Goal: Transaction & Acquisition: Purchase product/service

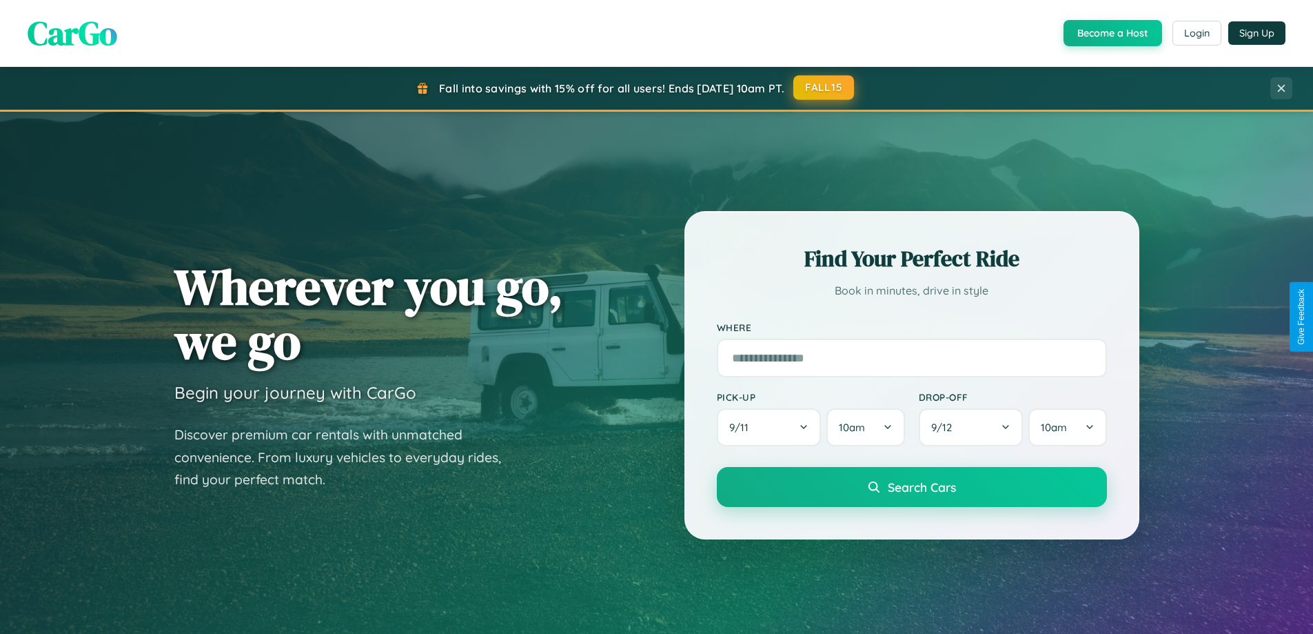
click at [825, 88] on button "FALL15" at bounding box center [824, 87] width 61 height 25
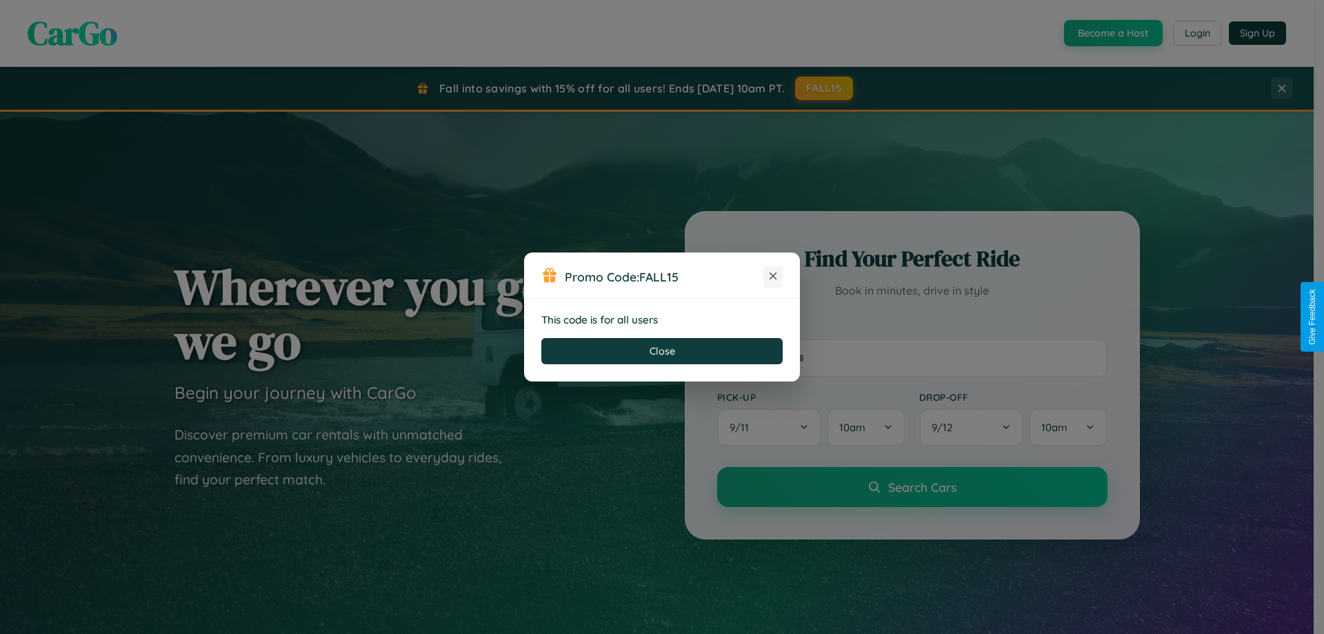
click at [773, 276] on icon at bounding box center [773, 276] width 14 height 14
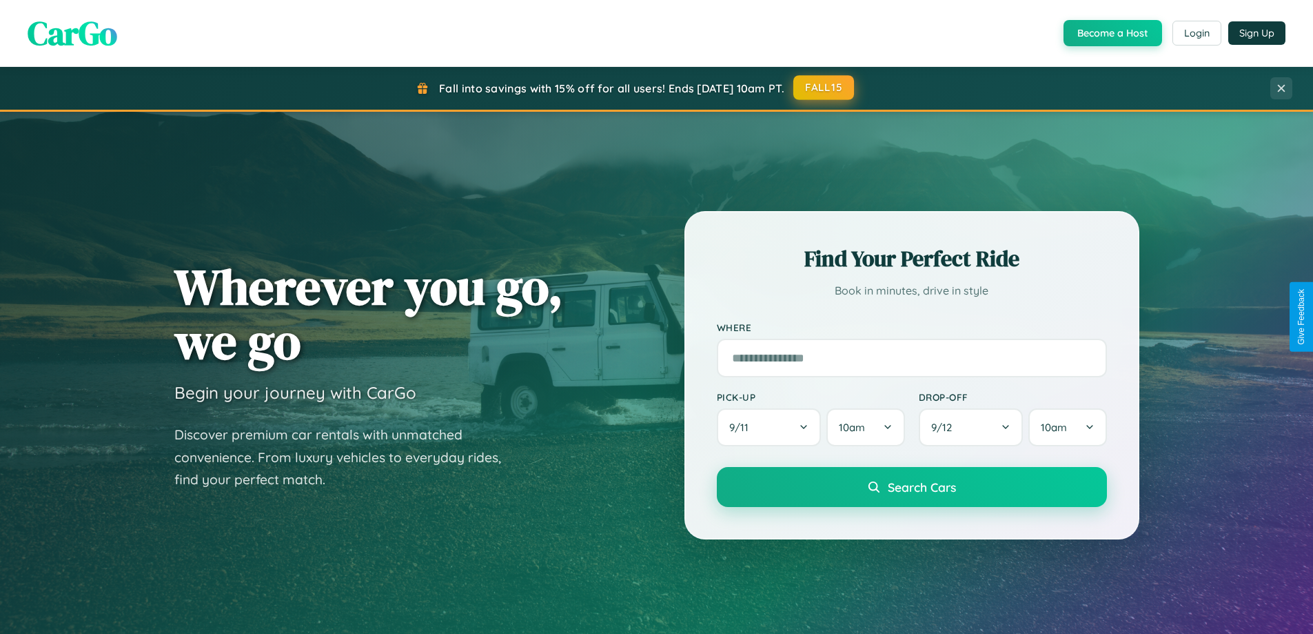
click at [825, 88] on button "FALL15" at bounding box center [824, 87] width 61 height 25
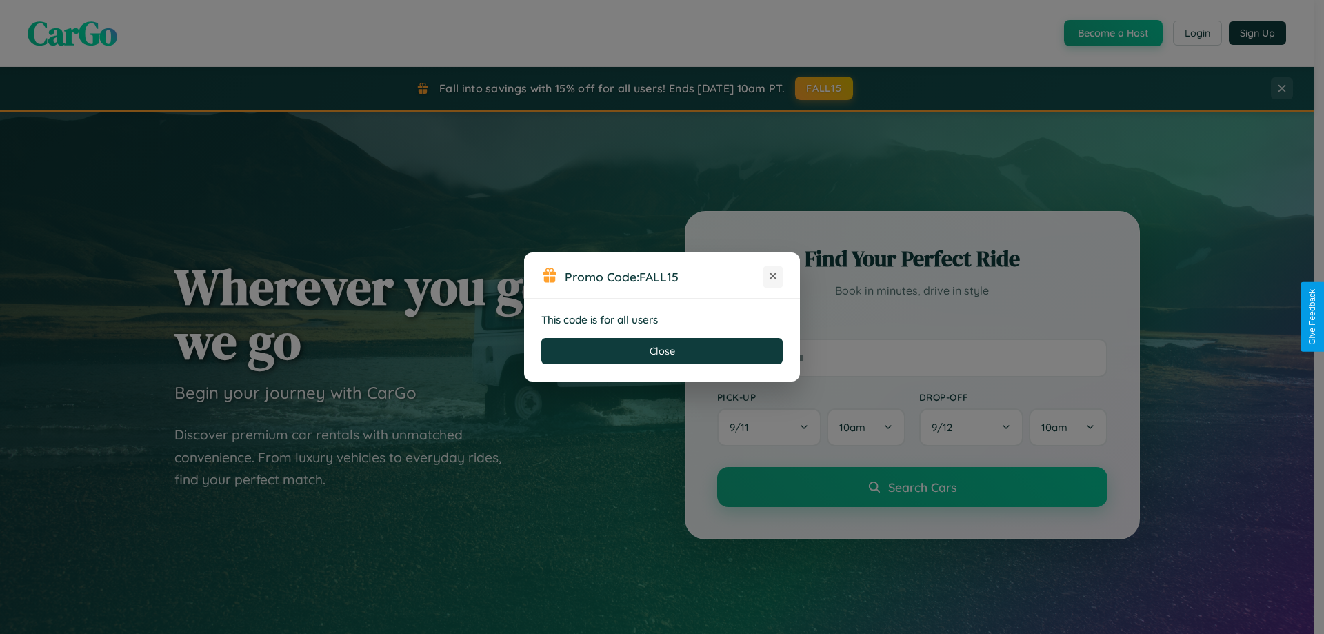
click at [773, 276] on icon at bounding box center [773, 276] width 14 height 14
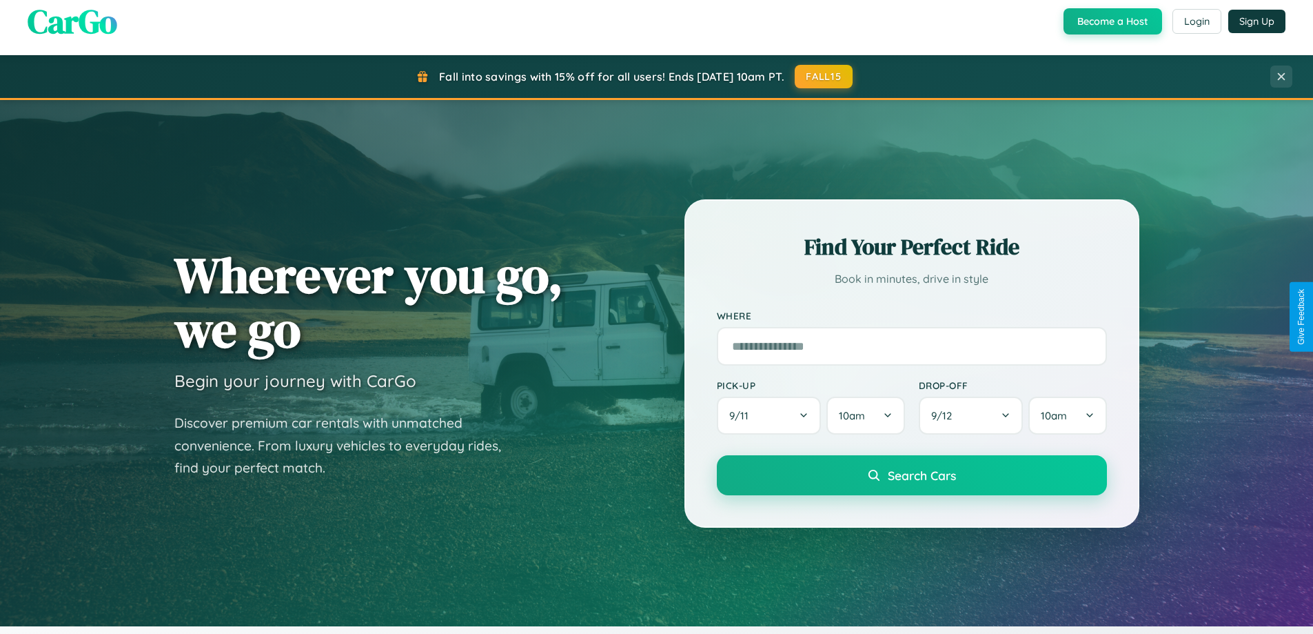
scroll to position [2653, 0]
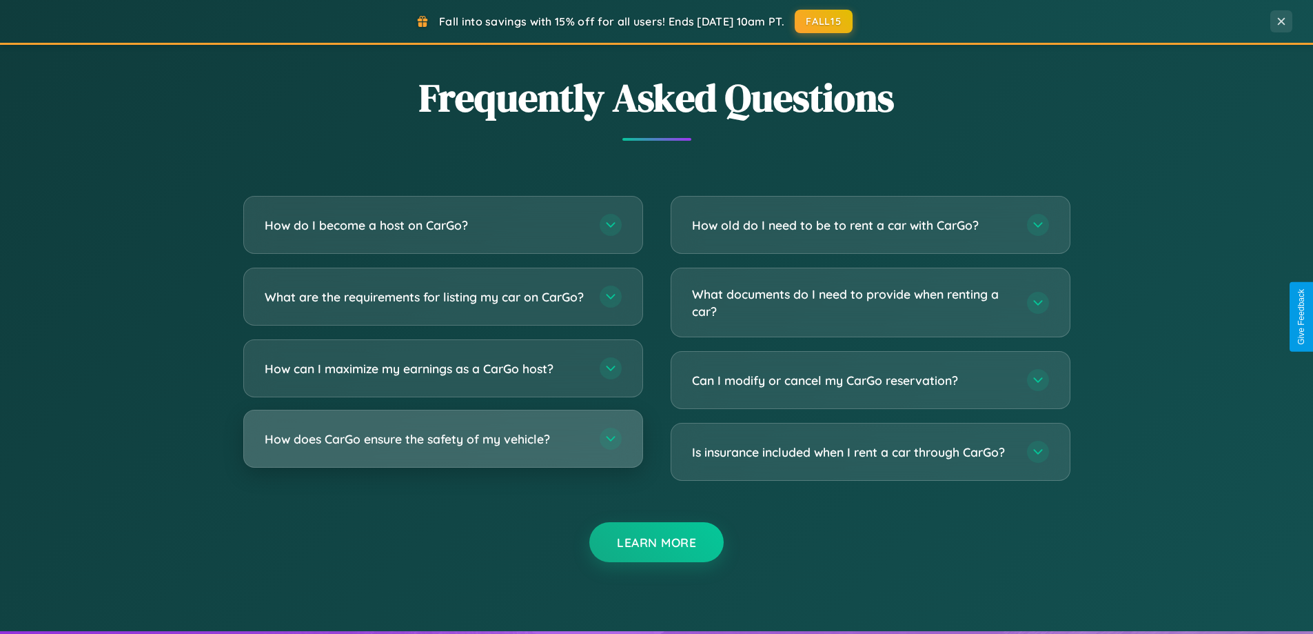
click at [443, 447] on h3 "How does CarGo ensure the safety of my vehicle?" at bounding box center [425, 438] width 321 height 17
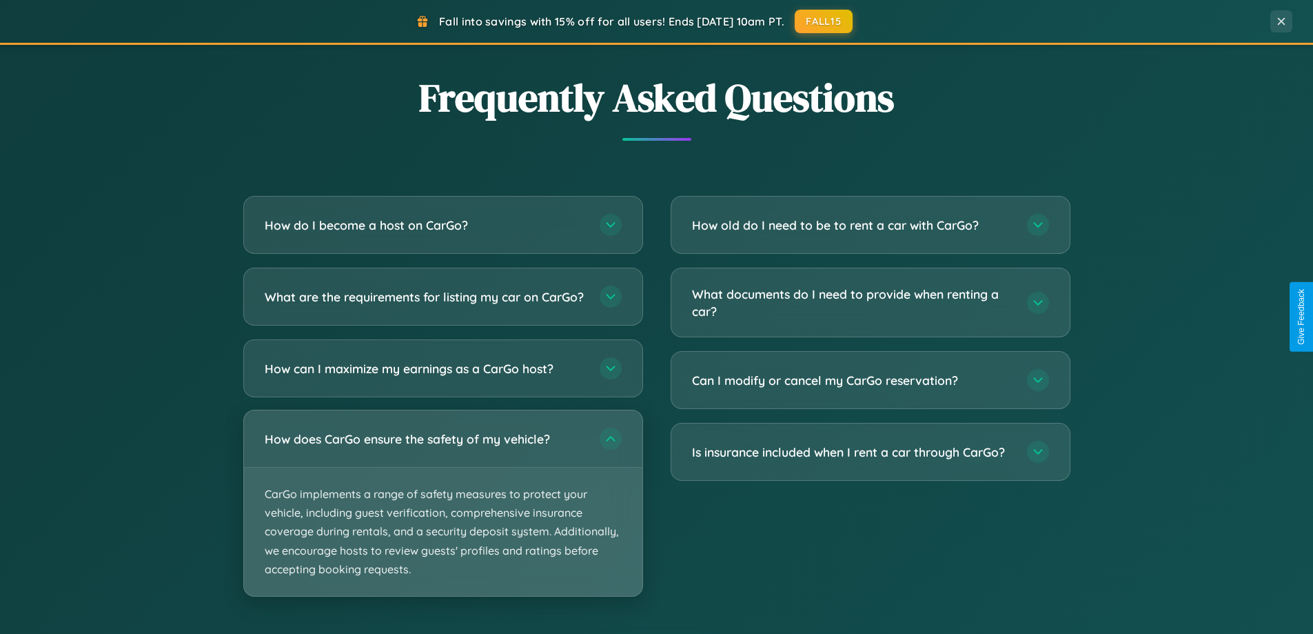
click at [443, 514] on p "CarGo implements a range of safety measures to protect your vehicle, including …" at bounding box center [443, 531] width 399 height 128
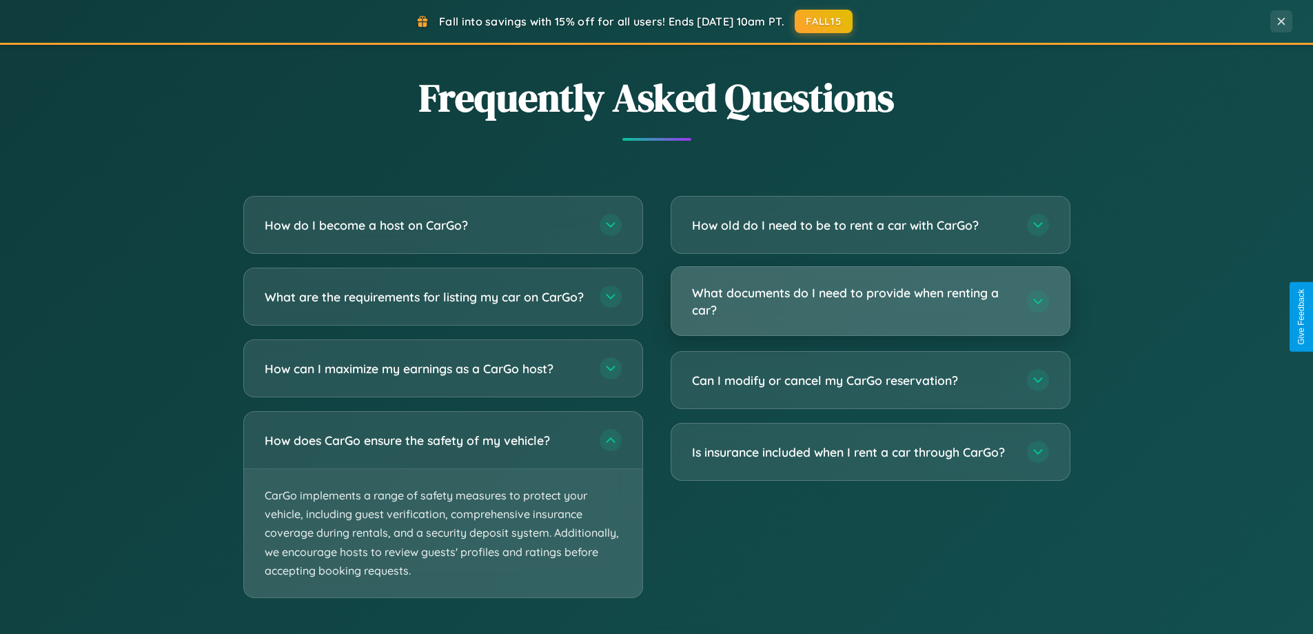
click at [870, 301] on h3 "What documents do I need to provide when renting a car?" at bounding box center [852, 301] width 321 height 34
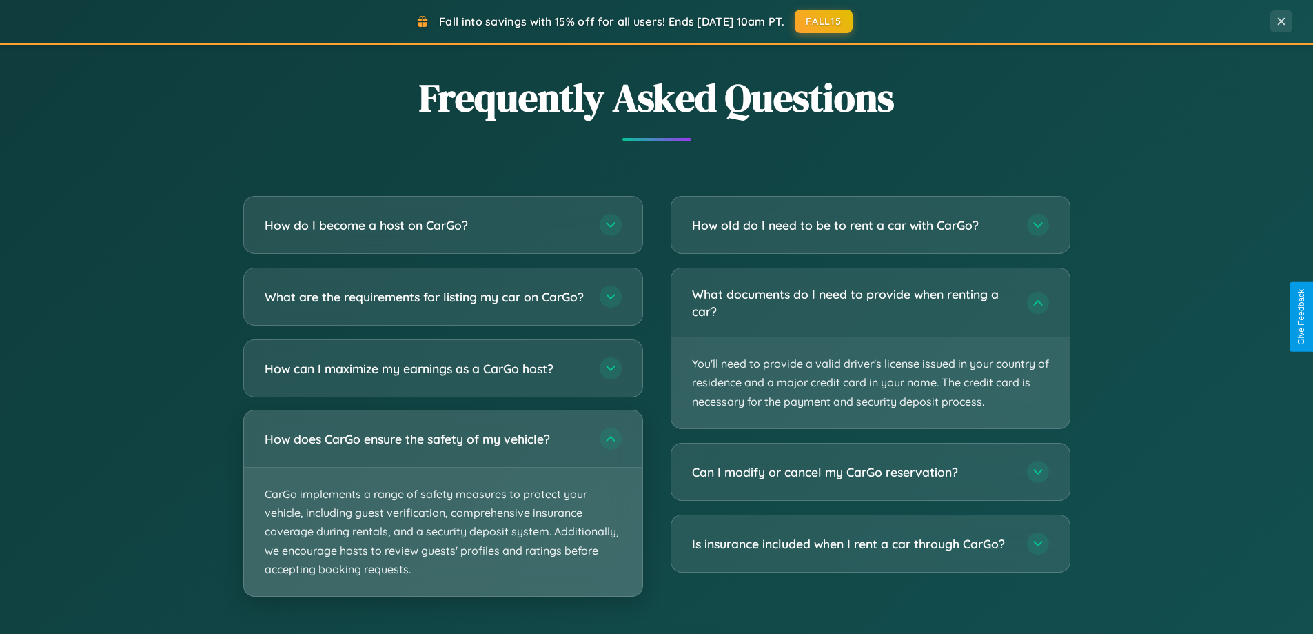
click at [443, 516] on p "CarGo implements a range of safety measures to protect your vehicle, including …" at bounding box center [443, 531] width 399 height 128
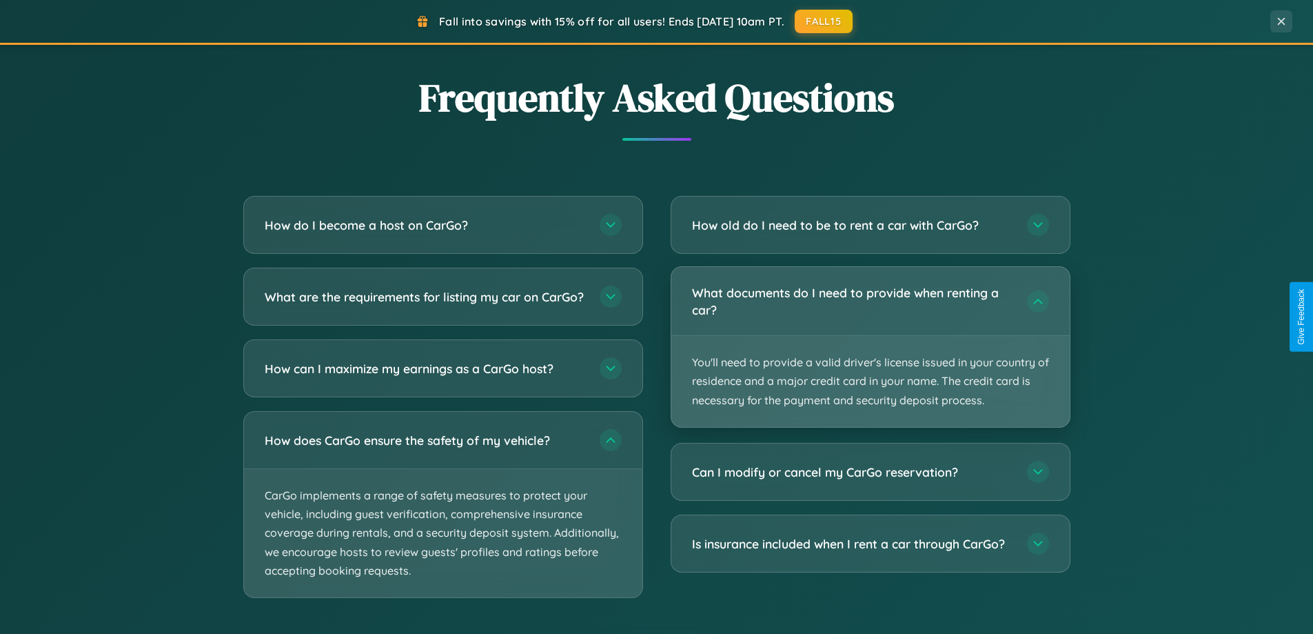
click at [870, 348] on p "You'll need to provide a valid driver's license issued in your country of resid…" at bounding box center [871, 381] width 399 height 91
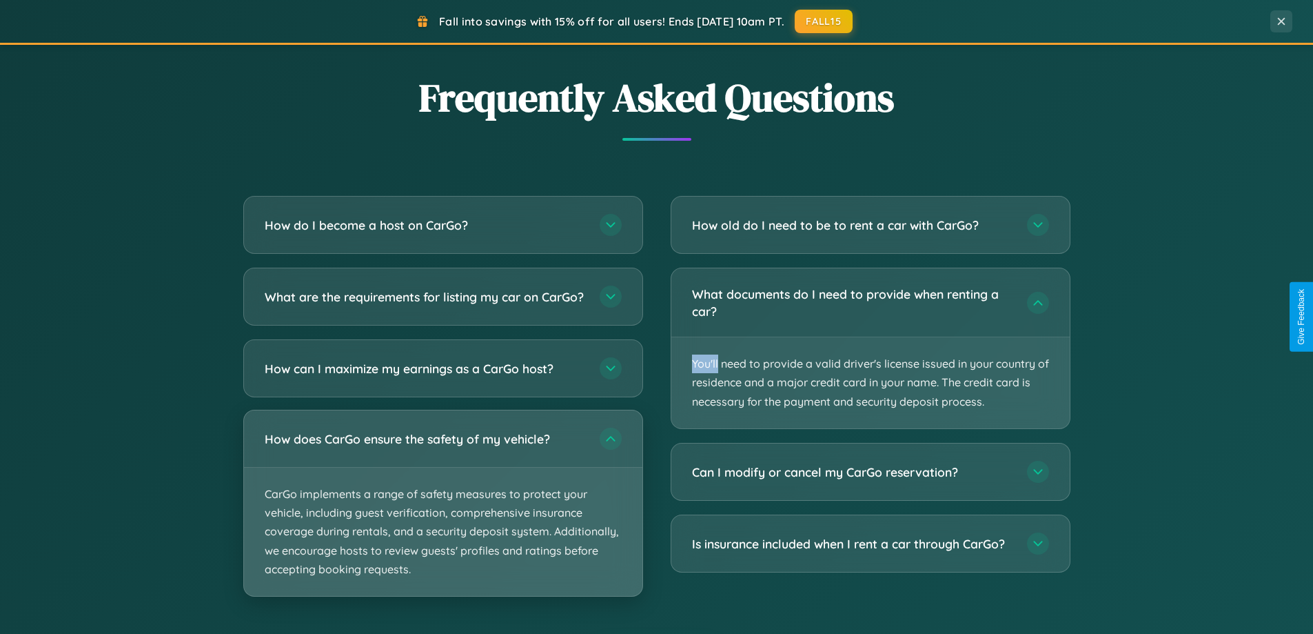
click at [443, 516] on p "CarGo implements a range of safety measures to protect your vehicle, including …" at bounding box center [443, 531] width 399 height 128
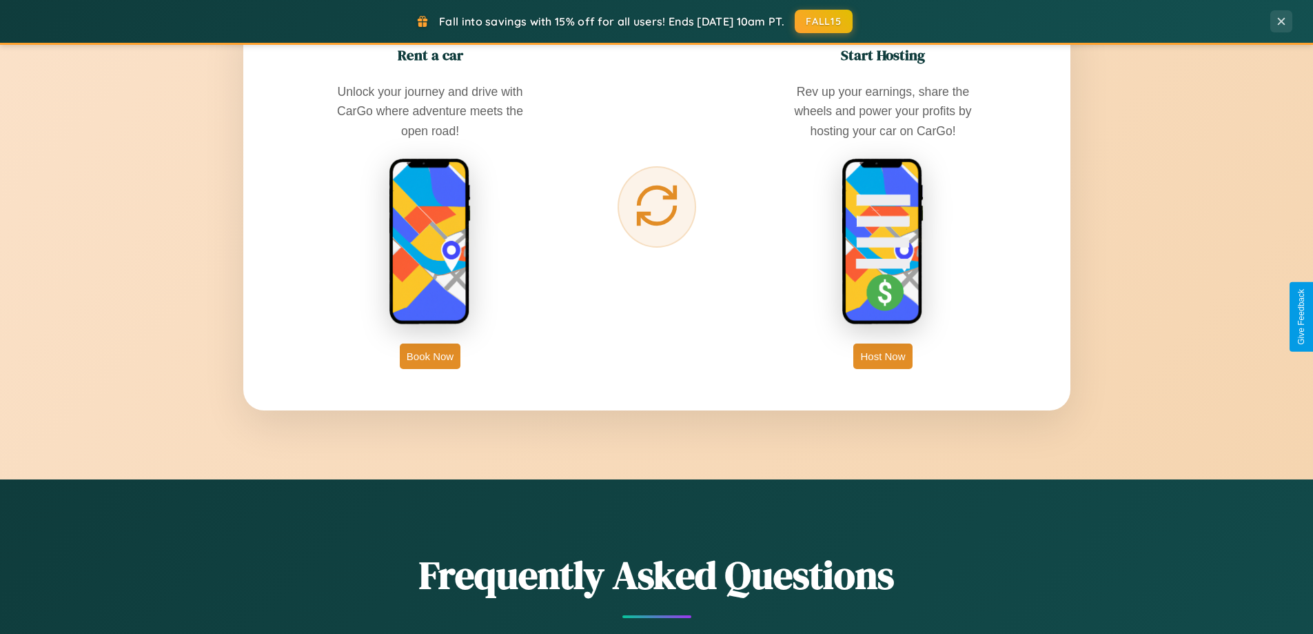
scroll to position [594, 0]
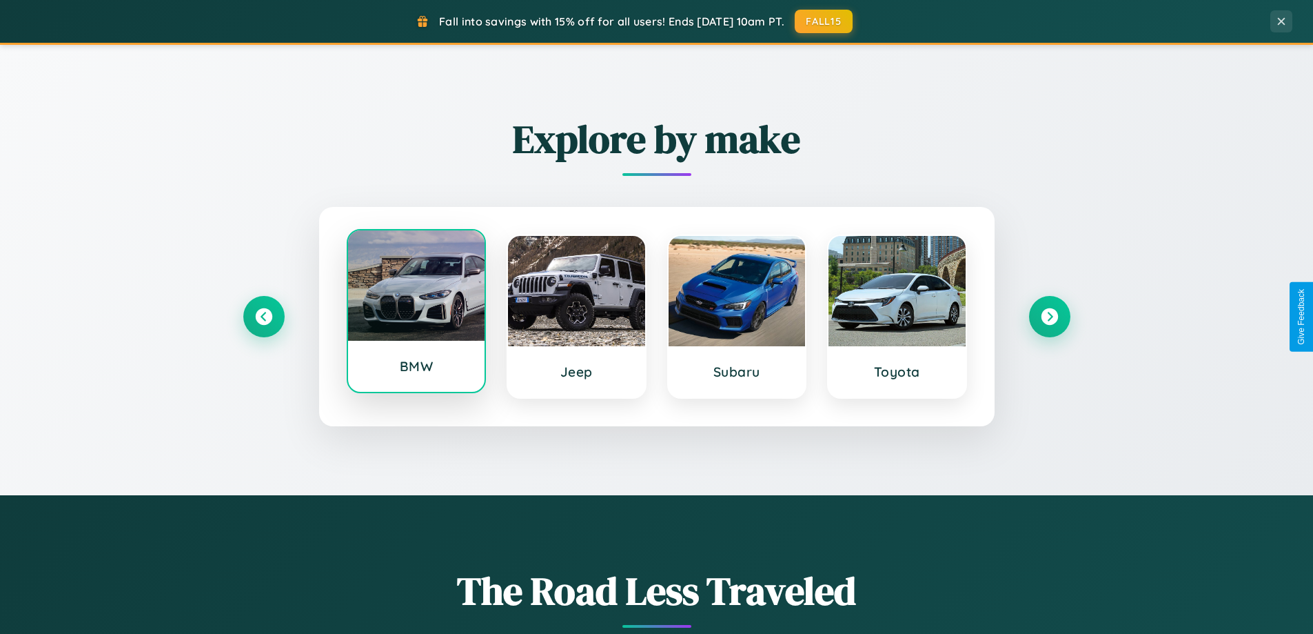
click at [416, 314] on div at bounding box center [416, 285] width 137 height 110
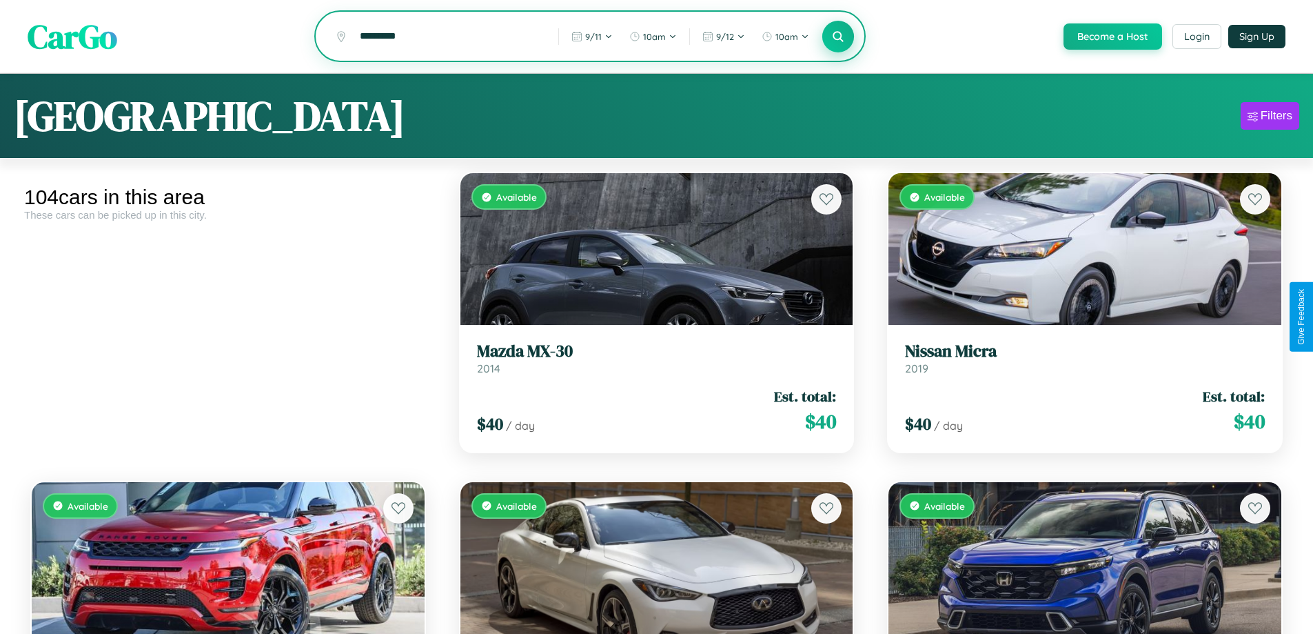
click at [838, 37] on icon at bounding box center [838, 36] width 13 height 13
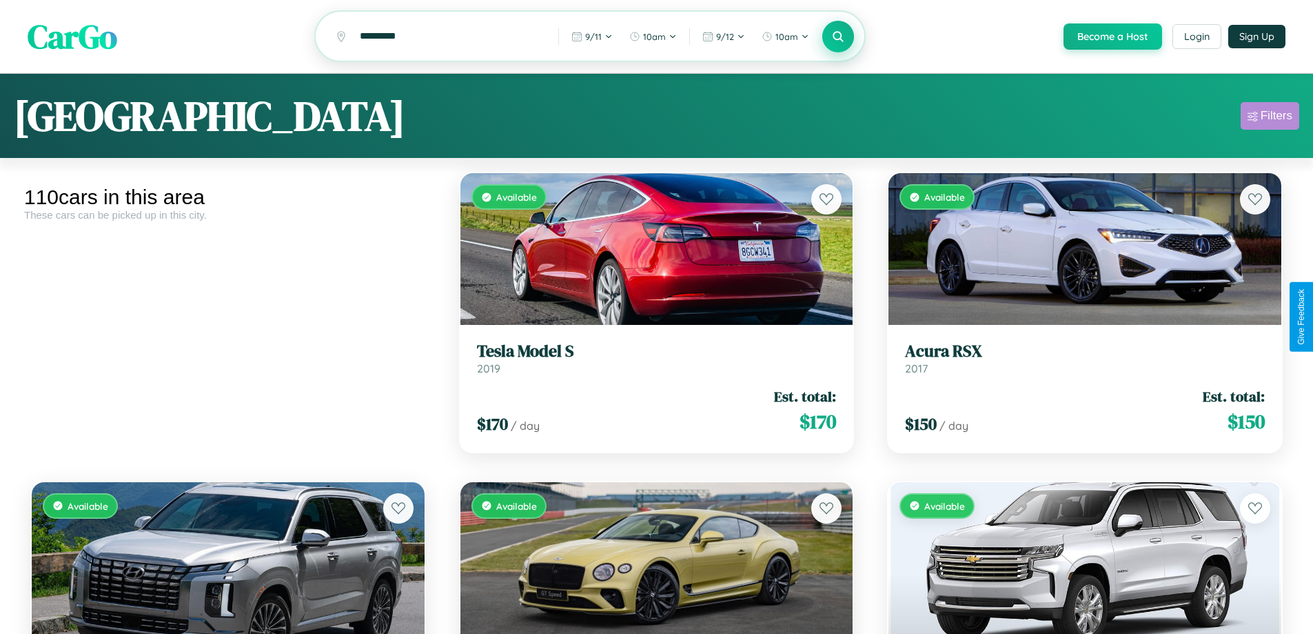
click at [1270, 118] on div "Filters" at bounding box center [1277, 116] width 32 height 14
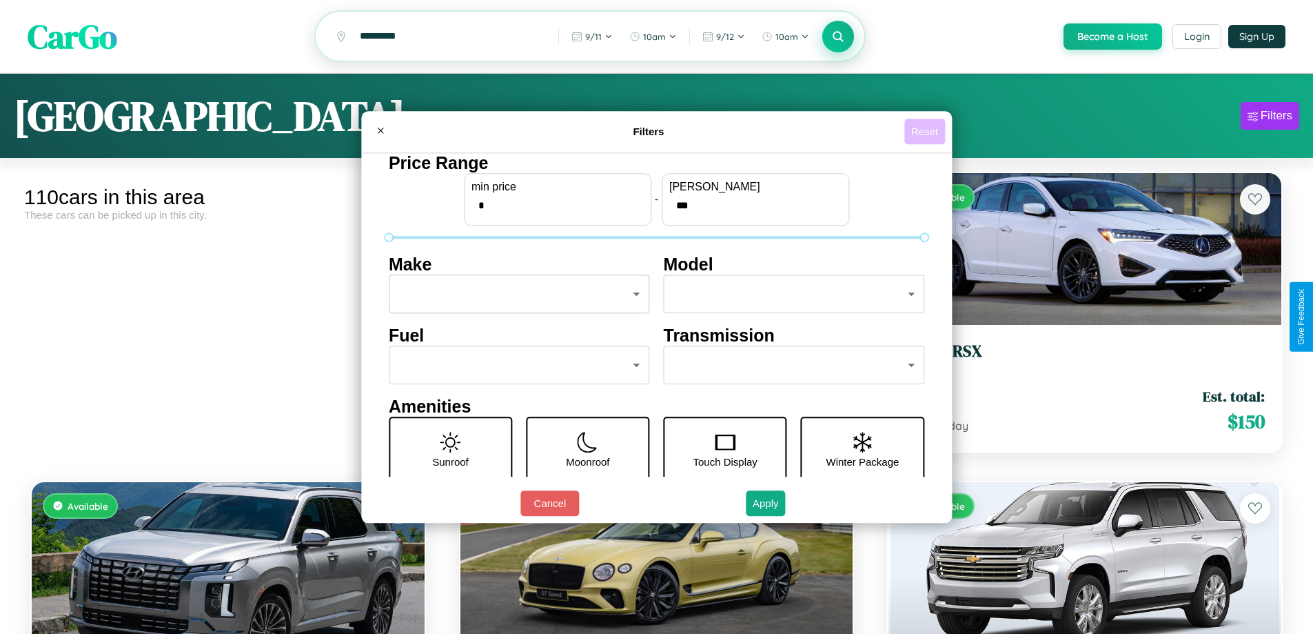
click at [927, 131] on button "Reset" at bounding box center [925, 132] width 41 height 26
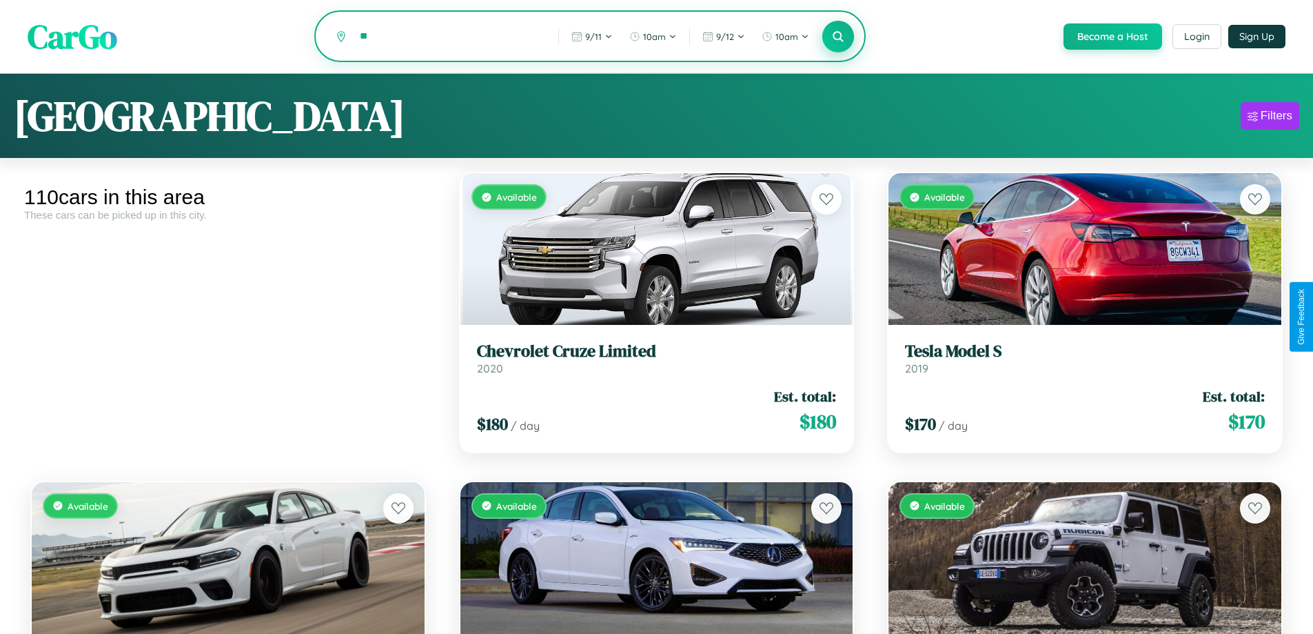
type input "*"
type input "******"
click at [838, 37] on icon at bounding box center [838, 36] width 13 height 13
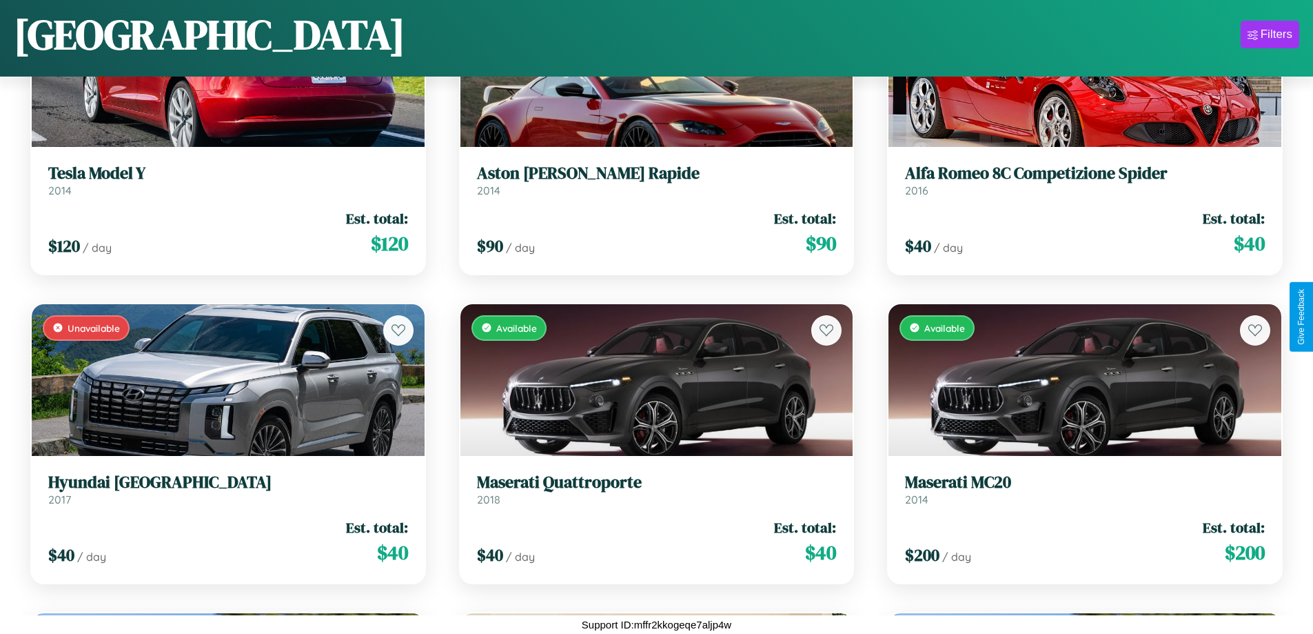
scroll to position [6369, 0]
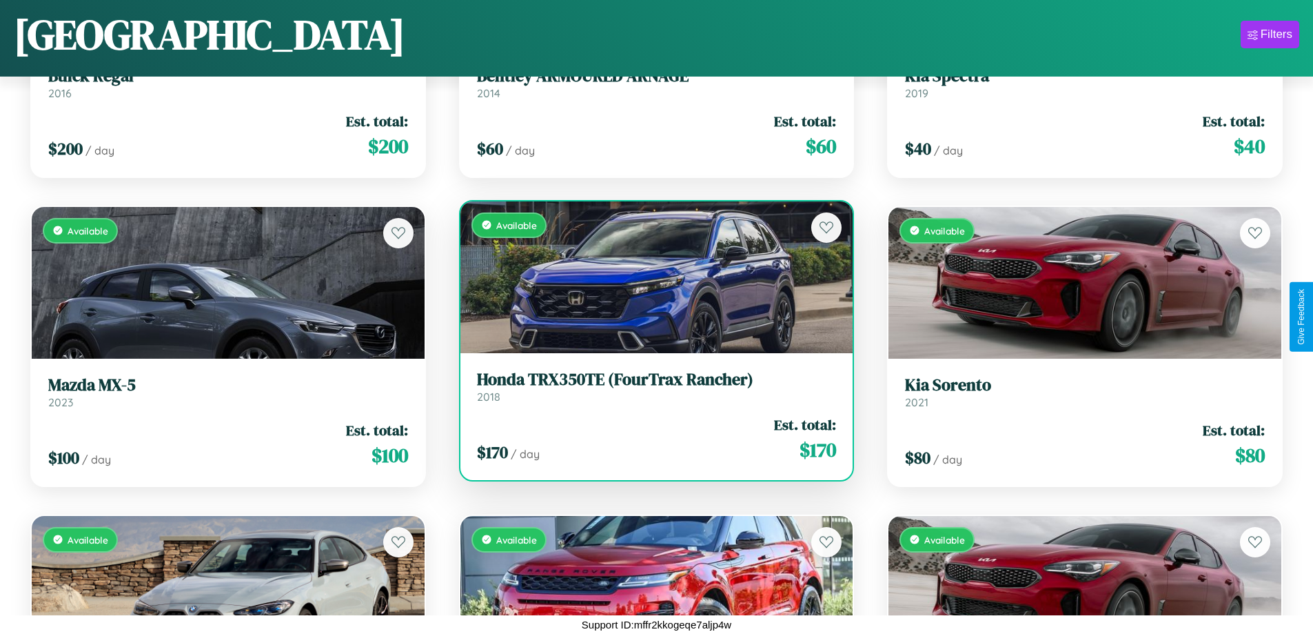
click at [651, 392] on link "Honda TRX350TE (FourTrax Rancher) 2018" at bounding box center [657, 387] width 360 height 34
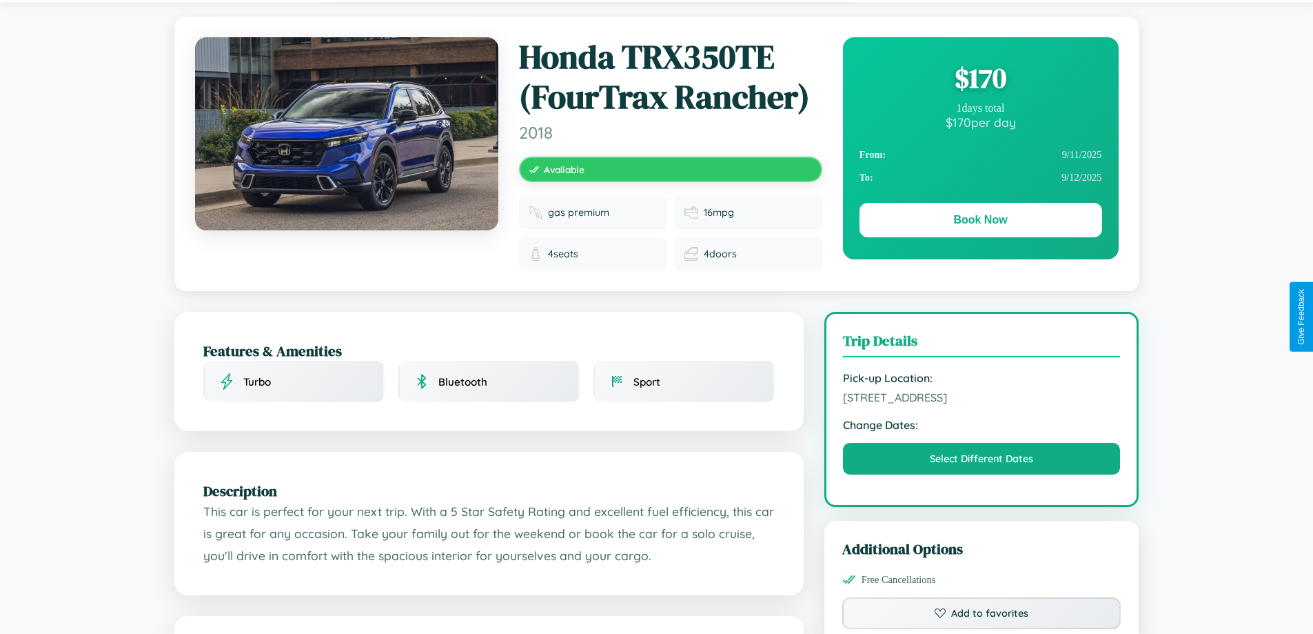
scroll to position [464, 0]
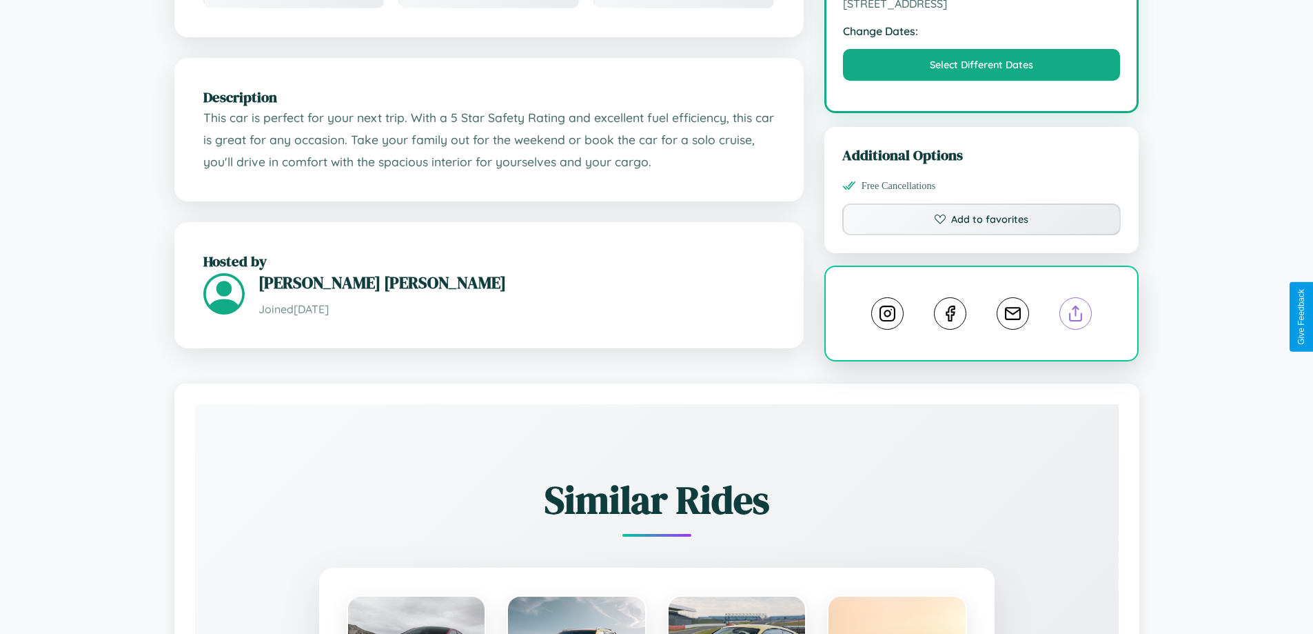
click at [1076, 315] on line at bounding box center [1076, 311] width 0 height 10
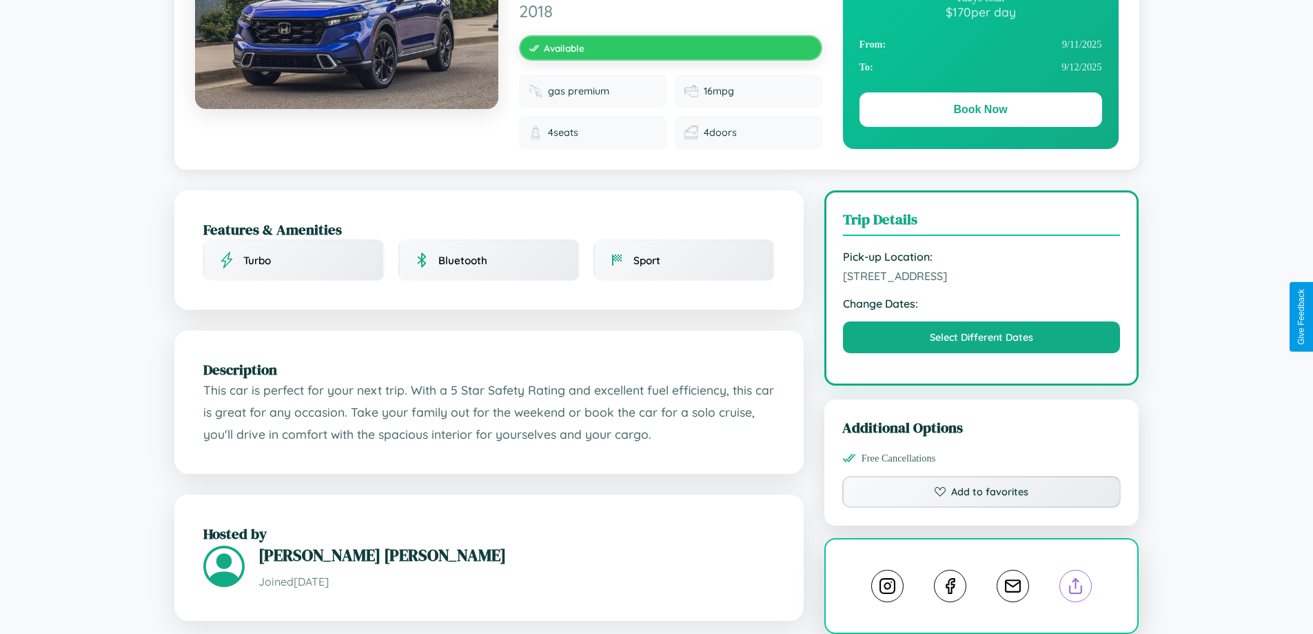
scroll to position [153, 0]
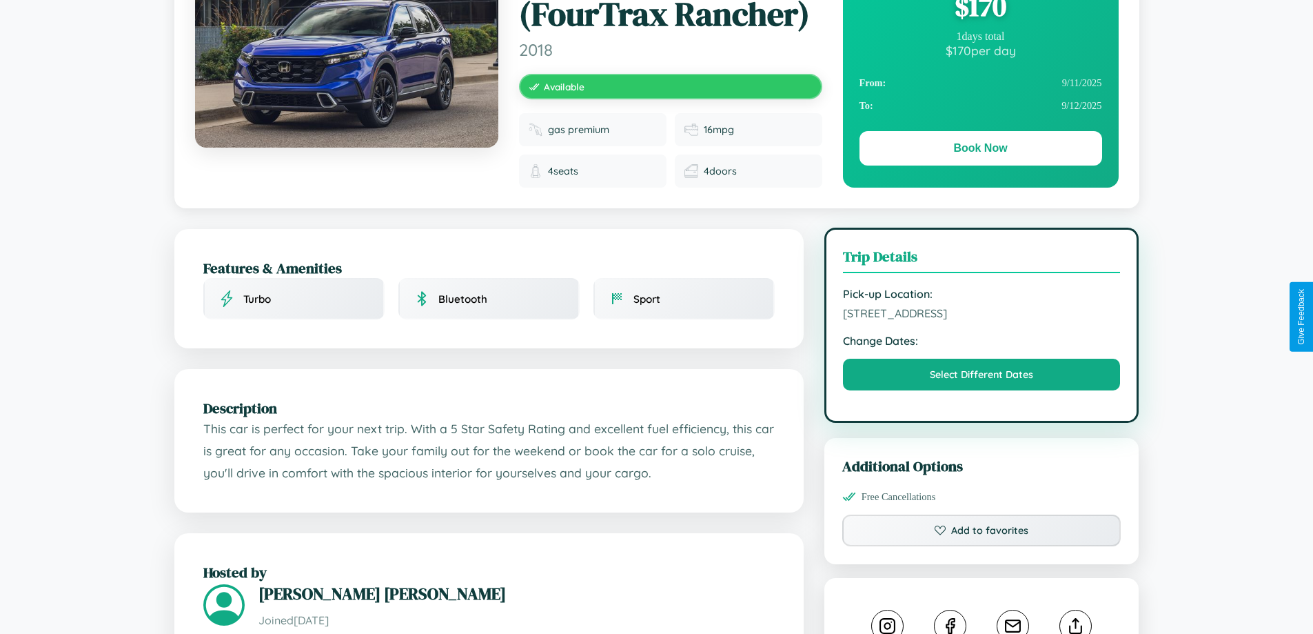
click at [982, 315] on span "[STREET_ADDRESS]" at bounding box center [982, 313] width 278 height 14
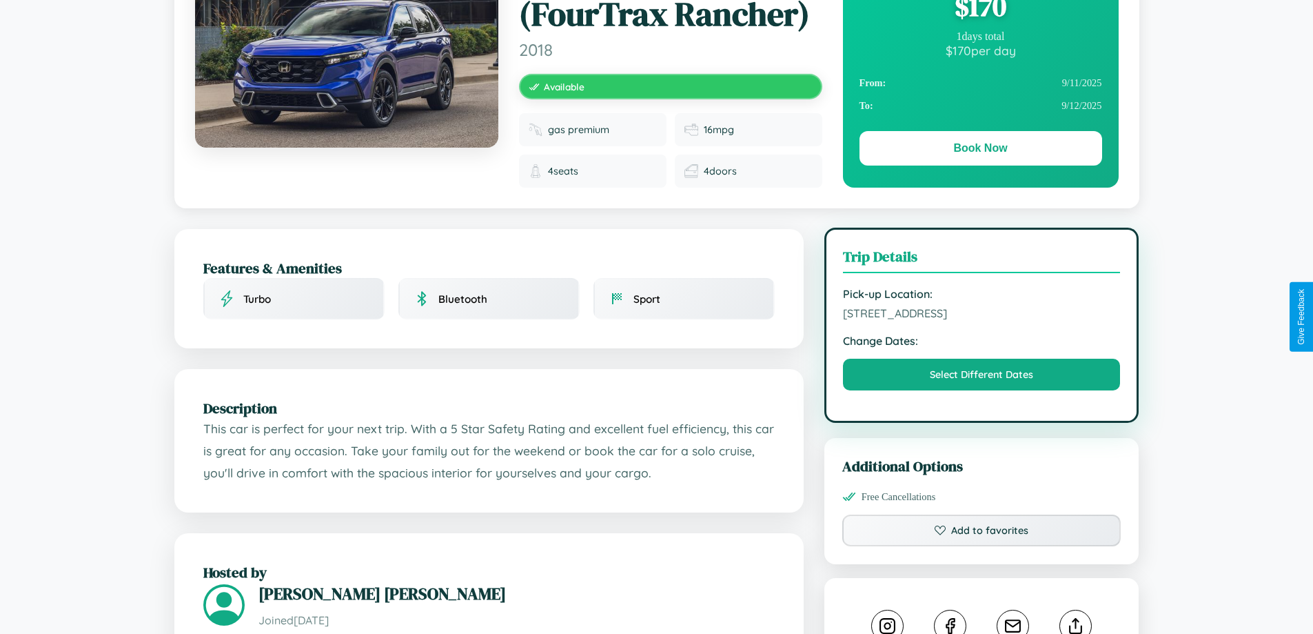
click at [982, 315] on span "[STREET_ADDRESS]" at bounding box center [982, 313] width 278 height 14
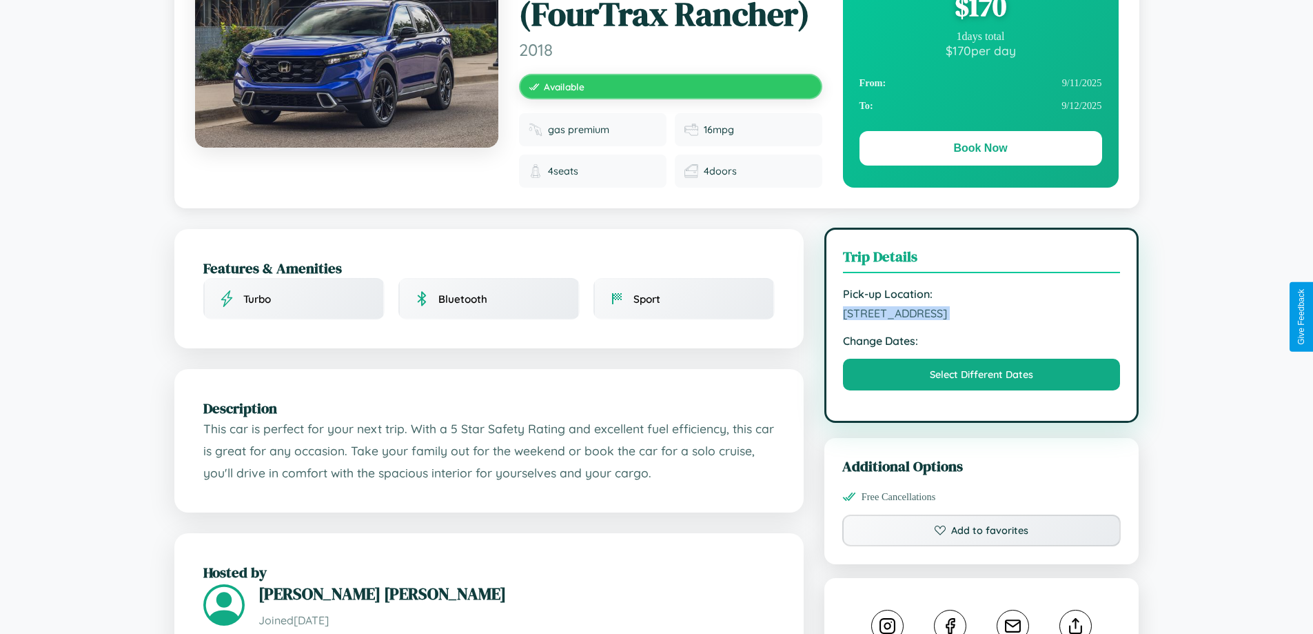
click at [982, 315] on span "[STREET_ADDRESS]" at bounding box center [982, 313] width 278 height 14
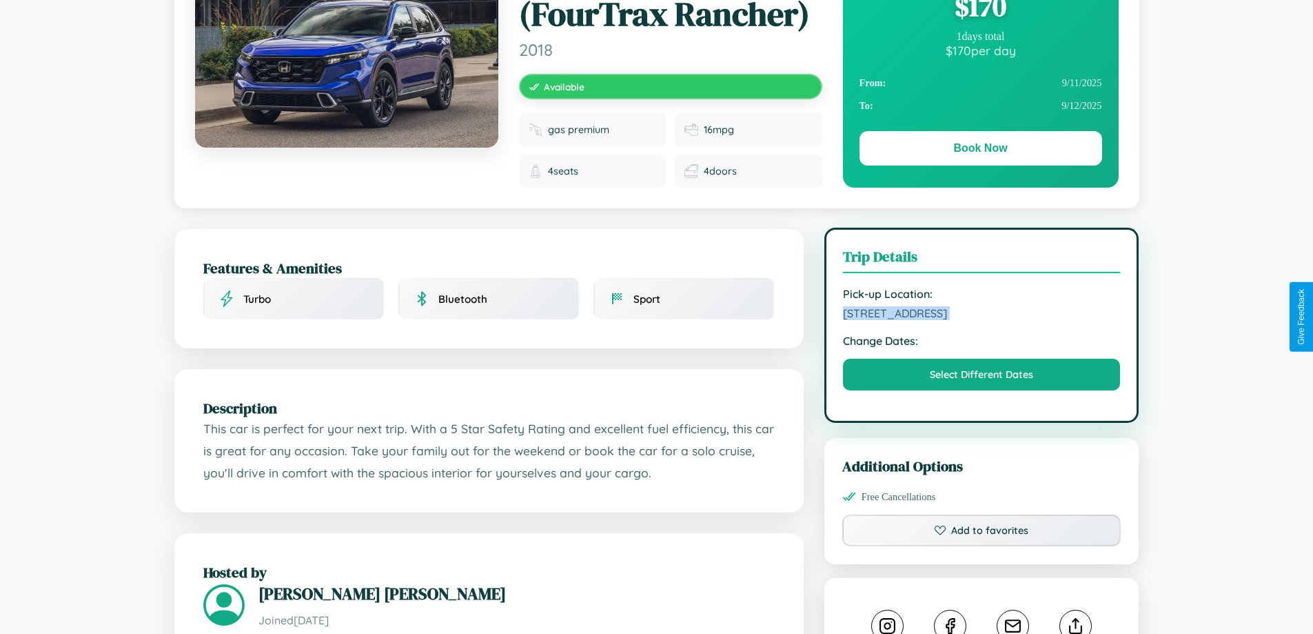
click at [982, 315] on span "[STREET_ADDRESS]" at bounding box center [982, 313] width 278 height 14
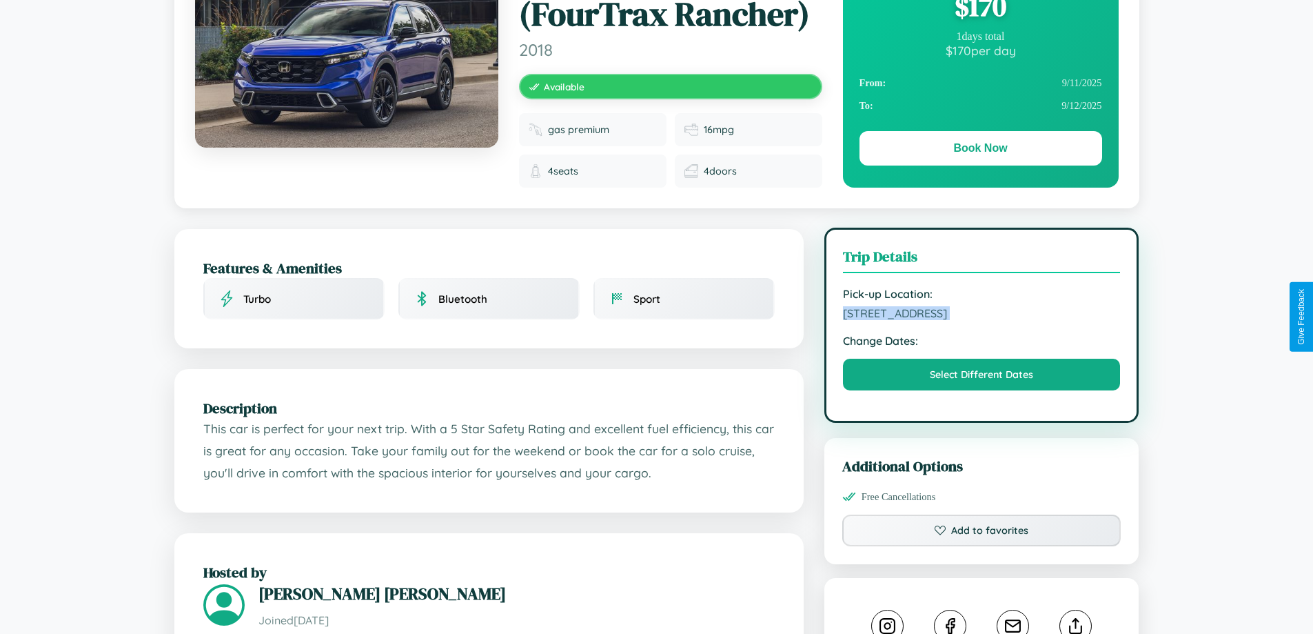
click at [982, 315] on span "[STREET_ADDRESS]" at bounding box center [982, 313] width 278 height 14
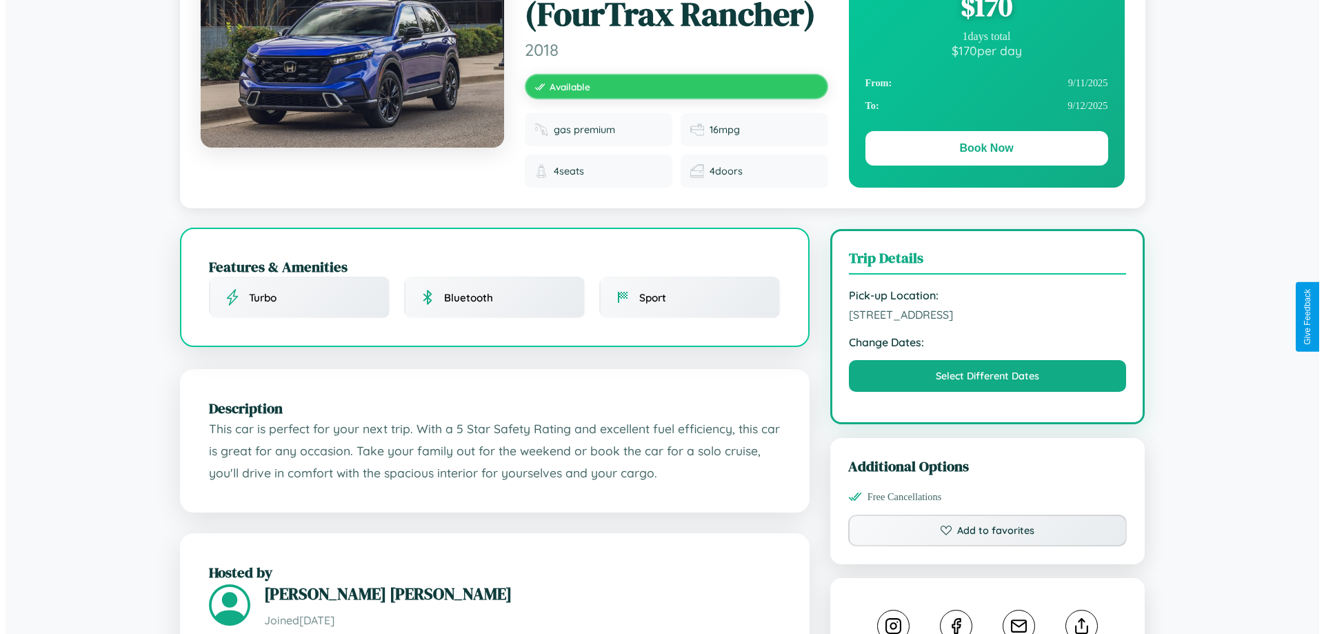
scroll to position [0, 0]
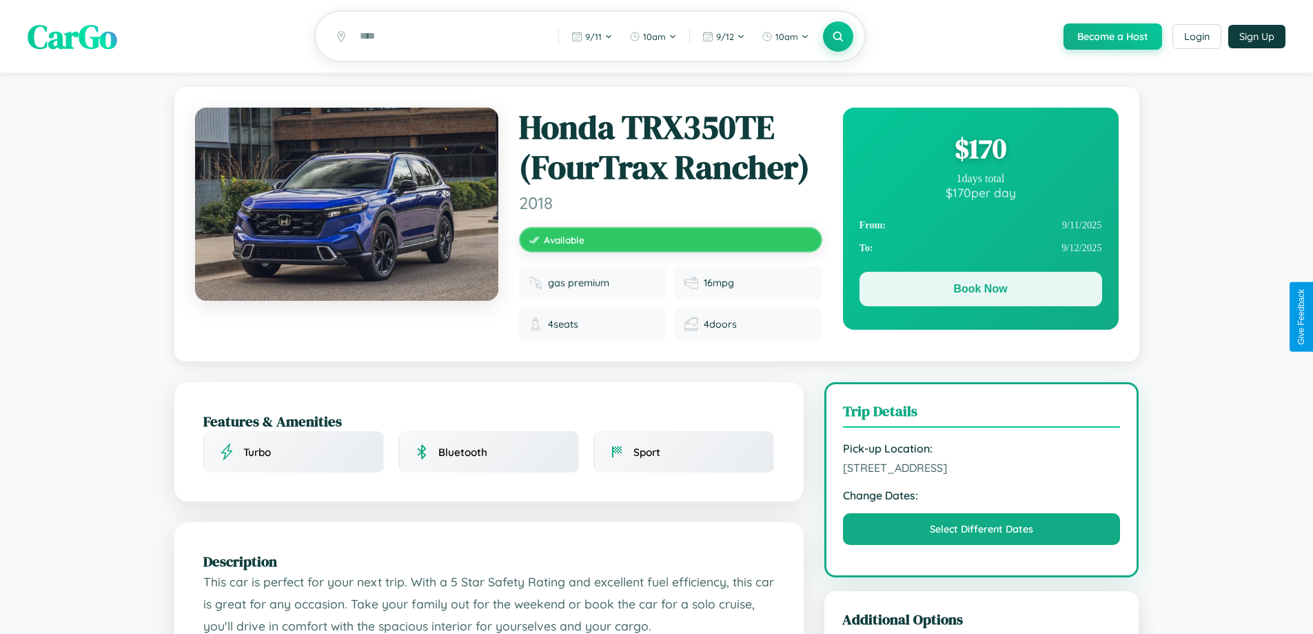
click at [980, 291] on button "Book Now" at bounding box center [981, 289] width 243 height 34
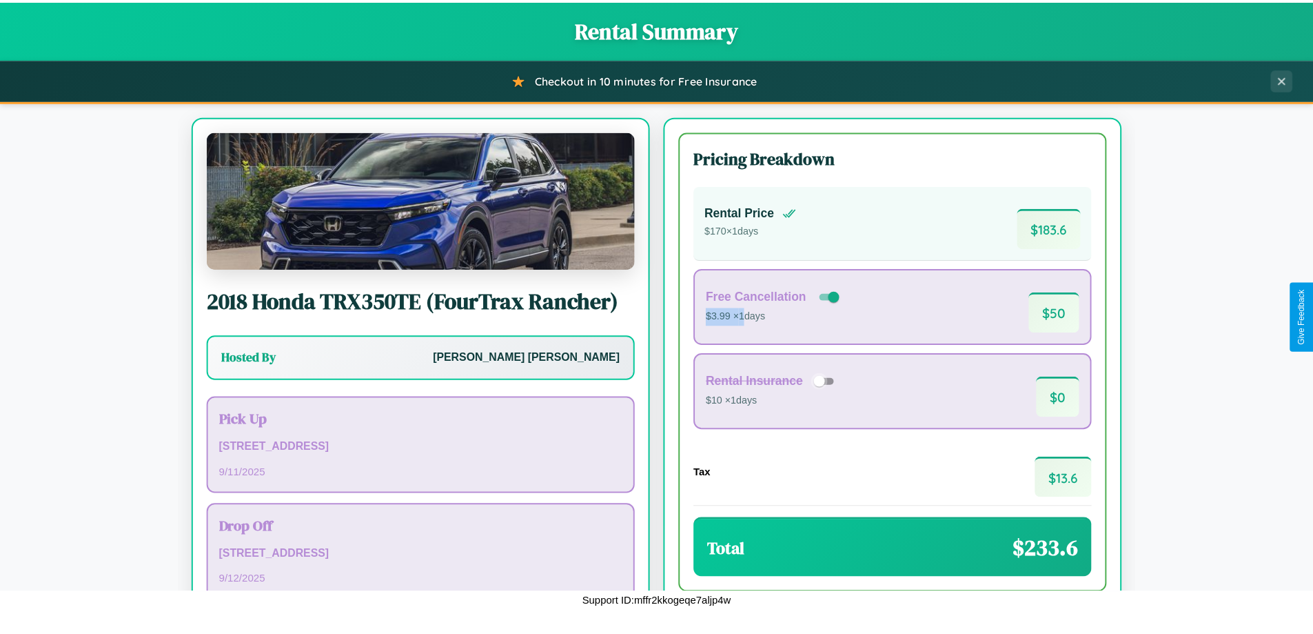
scroll to position [94, 0]
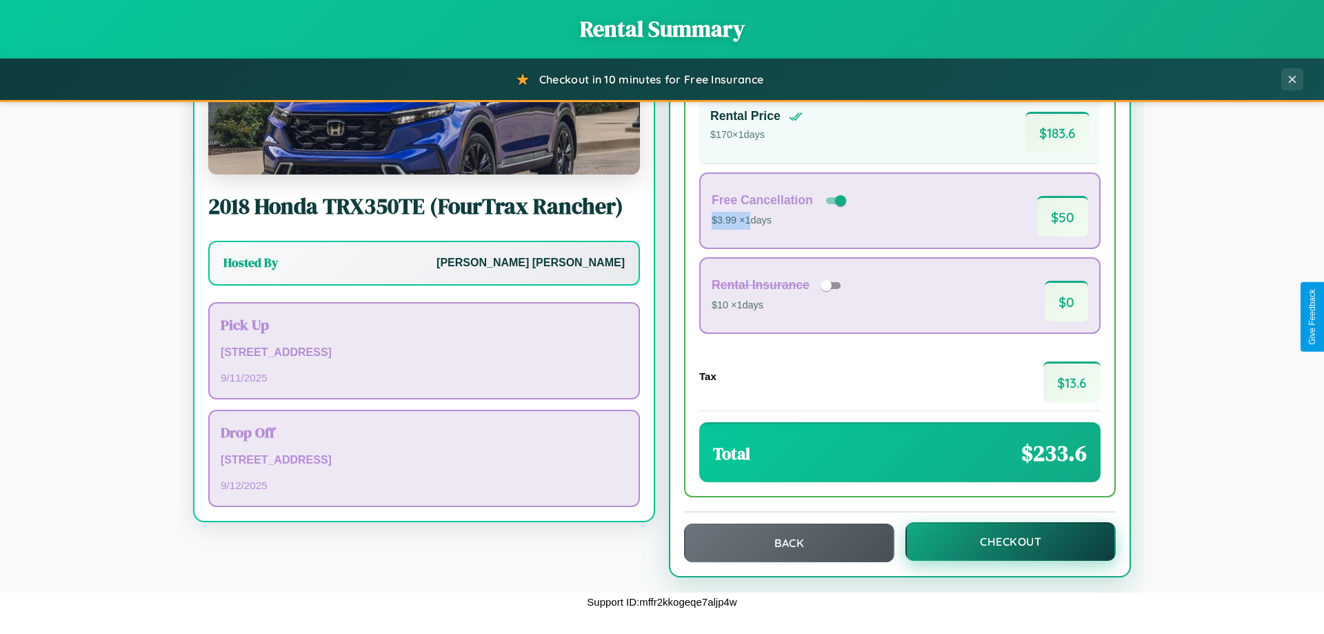
click at [1001, 541] on button "Checkout" at bounding box center [1010, 541] width 210 height 39
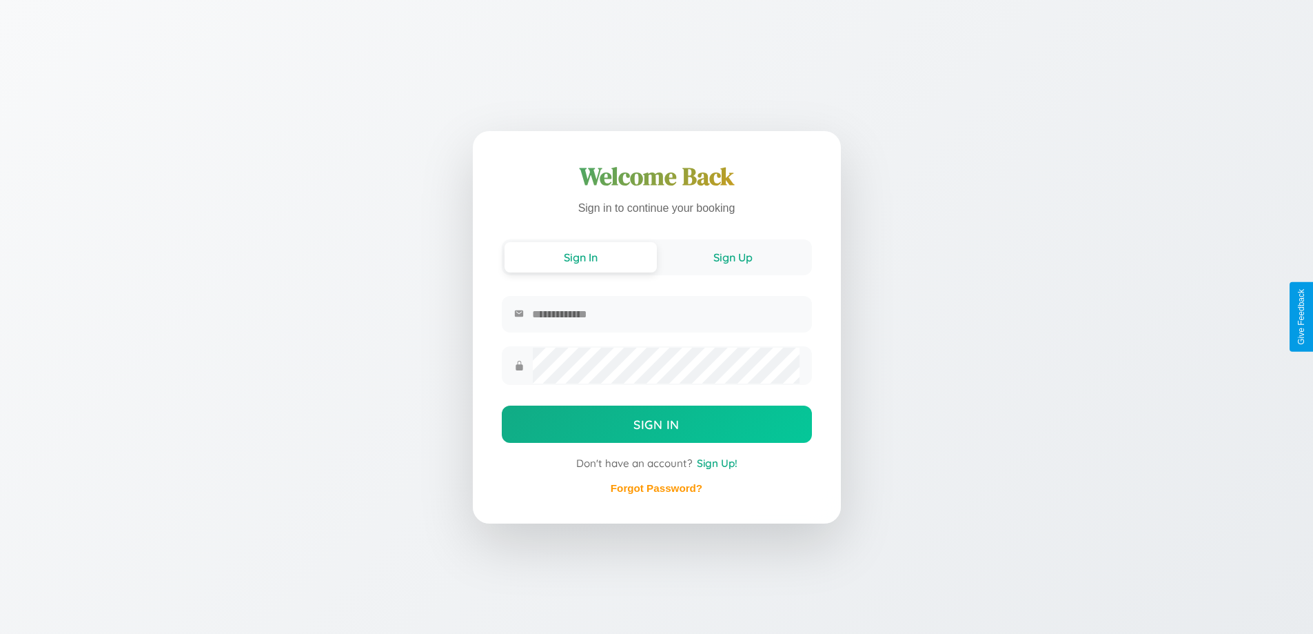
click at [733, 256] on button "Sign Up" at bounding box center [733, 257] width 152 height 30
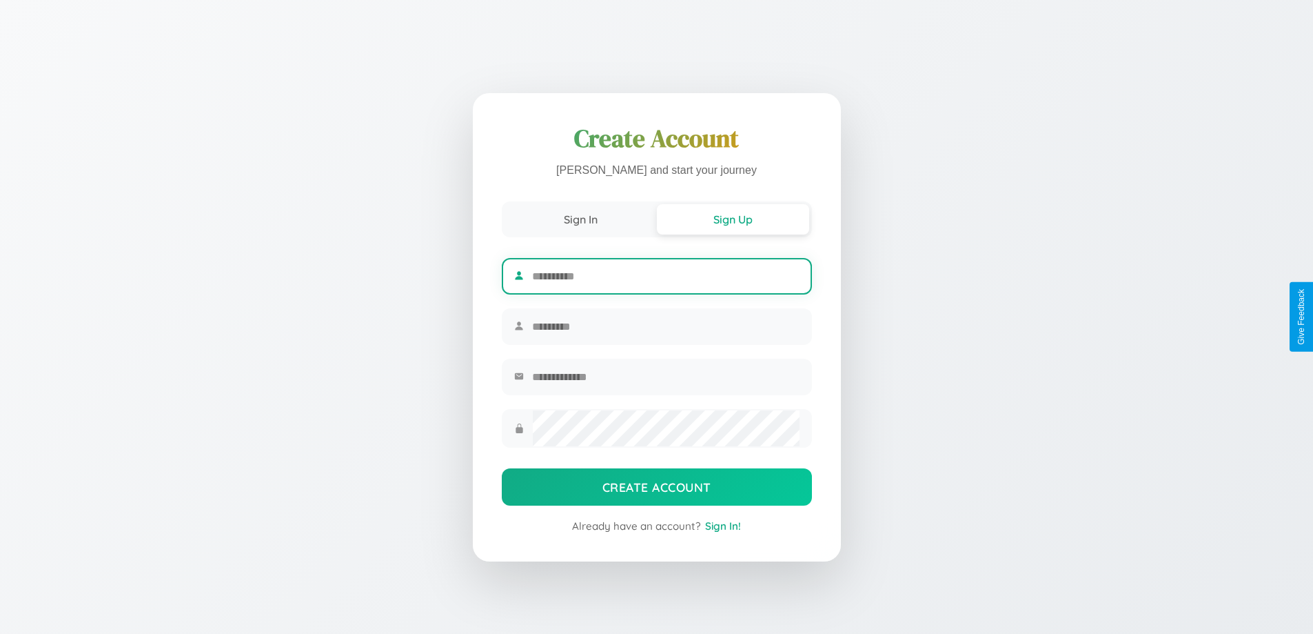
click at [665, 274] on input "text" at bounding box center [665, 276] width 267 height 34
type input "********"
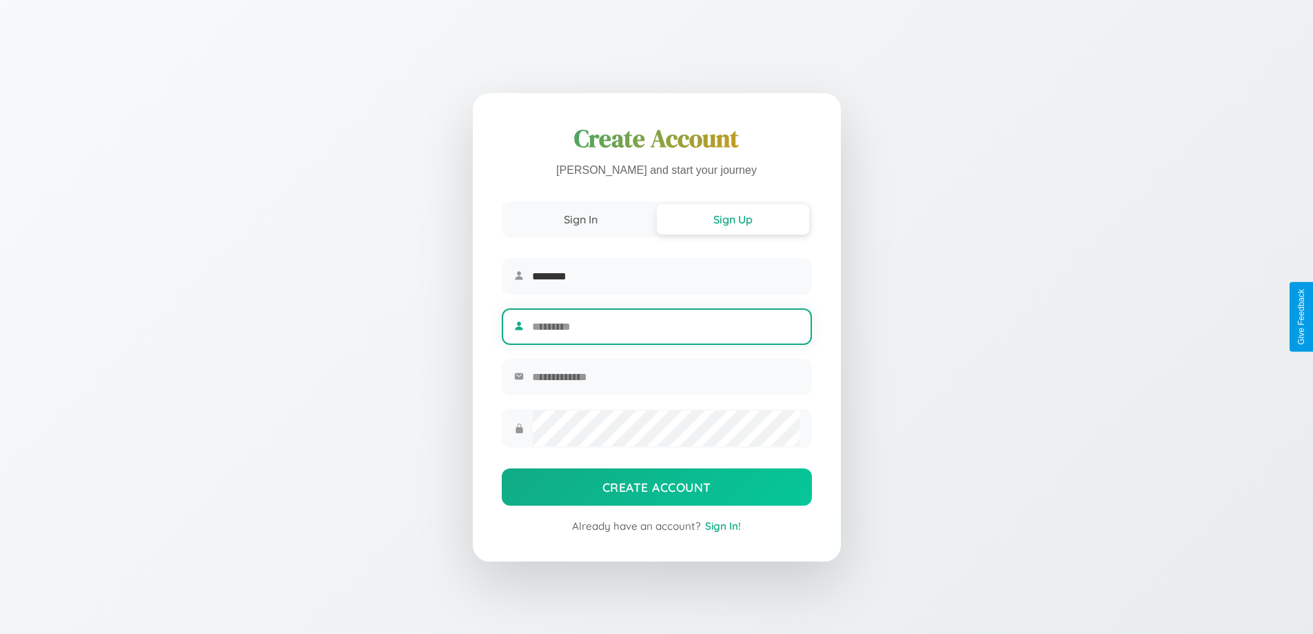
click at [665, 326] on input "text" at bounding box center [665, 327] width 267 height 34
type input "*****"
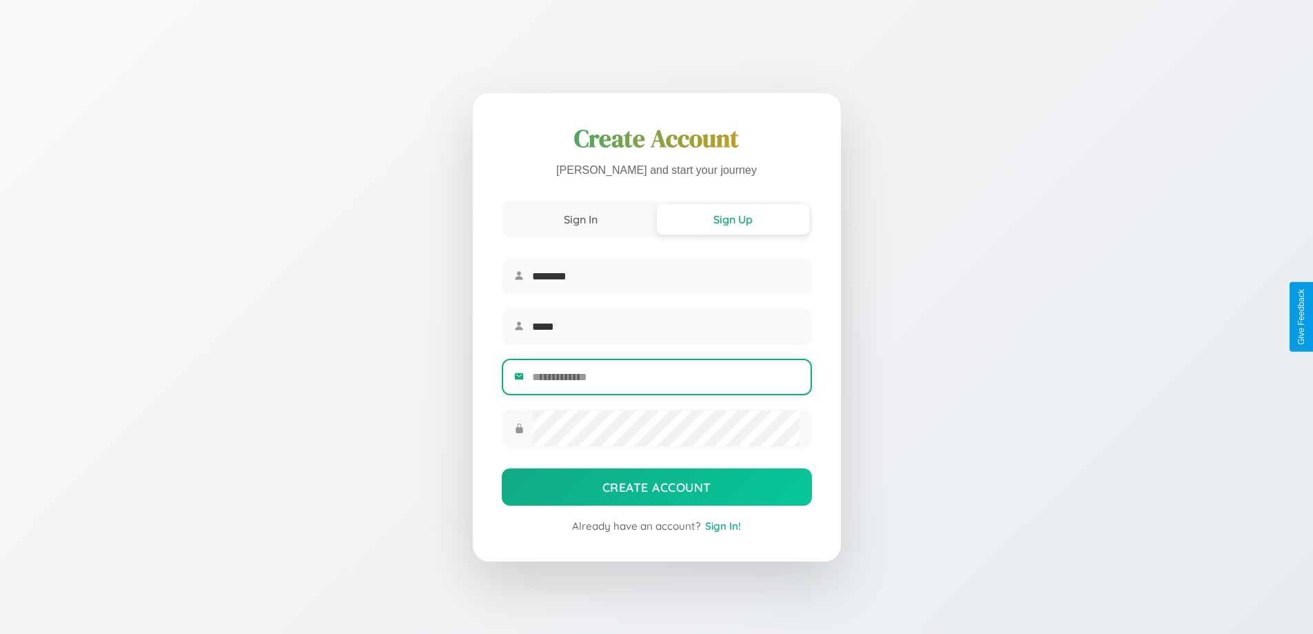
click at [665, 379] on input "email" at bounding box center [665, 377] width 267 height 34
type input "**********"
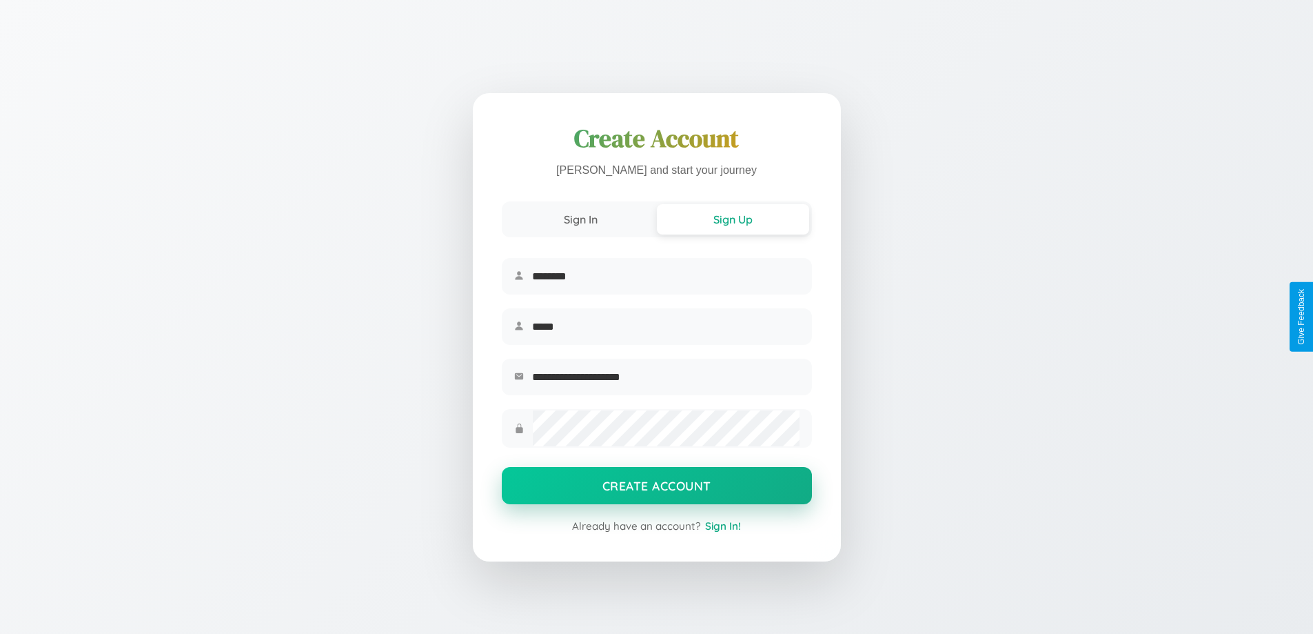
click at [656, 490] on button "Create Account" at bounding box center [657, 485] width 310 height 37
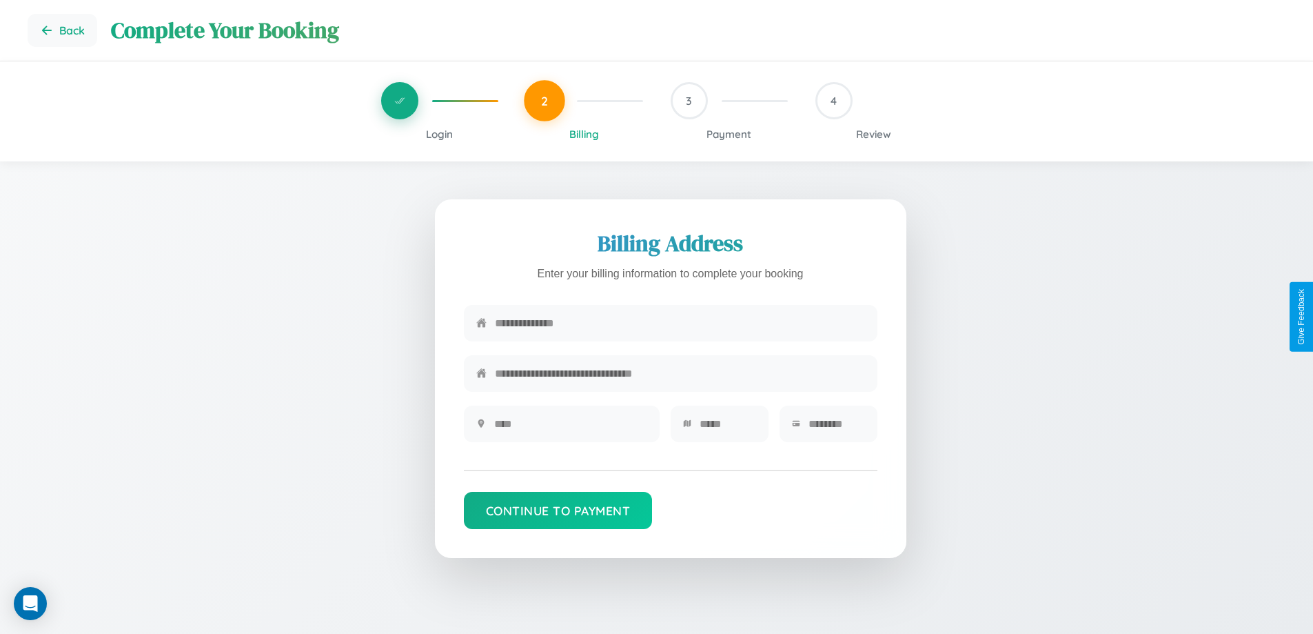
click at [680, 323] on input "text" at bounding box center [680, 323] width 370 height 34
type input "**********"
click at [570, 428] on input "text" at bounding box center [570, 424] width 153 height 34
type input "********"
click at [727, 428] on input "text" at bounding box center [728, 424] width 57 height 34
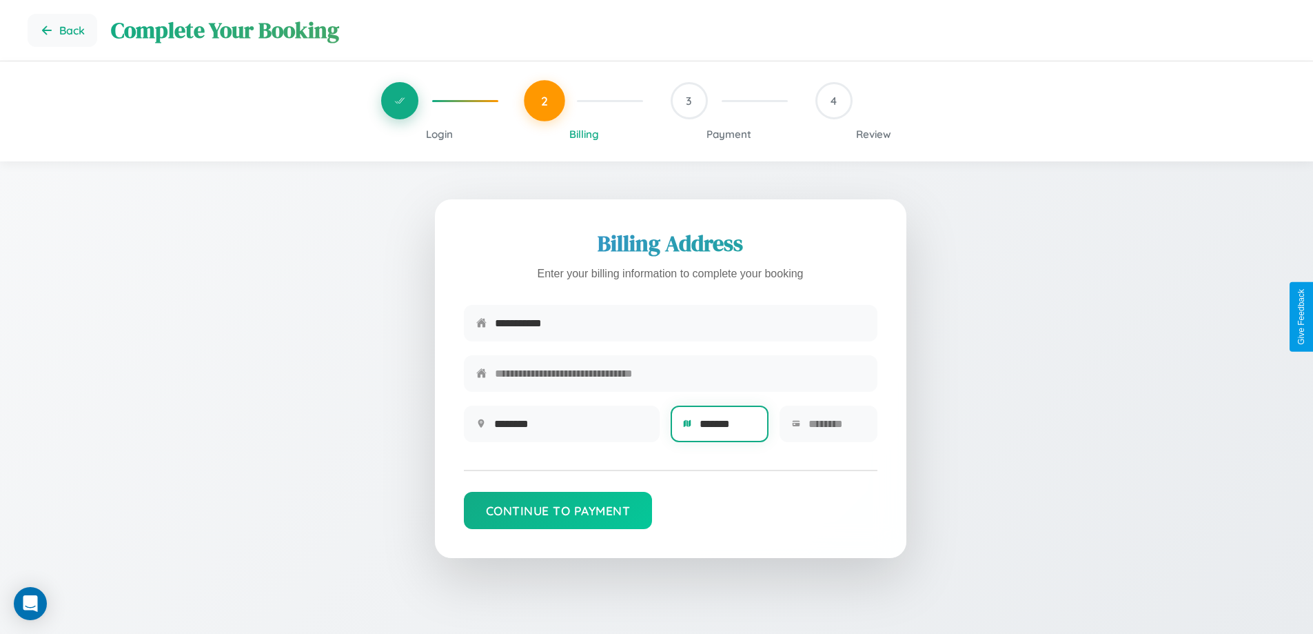
type input "*******"
click at [836, 428] on input "text" at bounding box center [837, 424] width 57 height 34
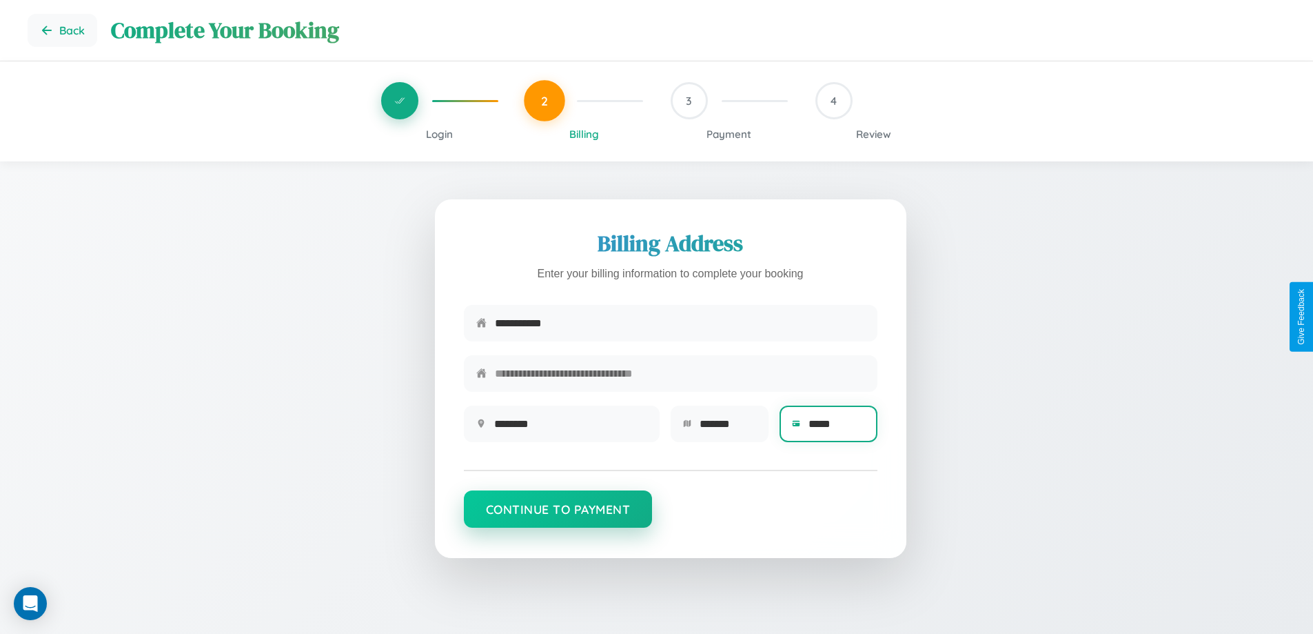
type input "*****"
click at [558, 516] on button "Continue to Payment" at bounding box center [558, 508] width 189 height 37
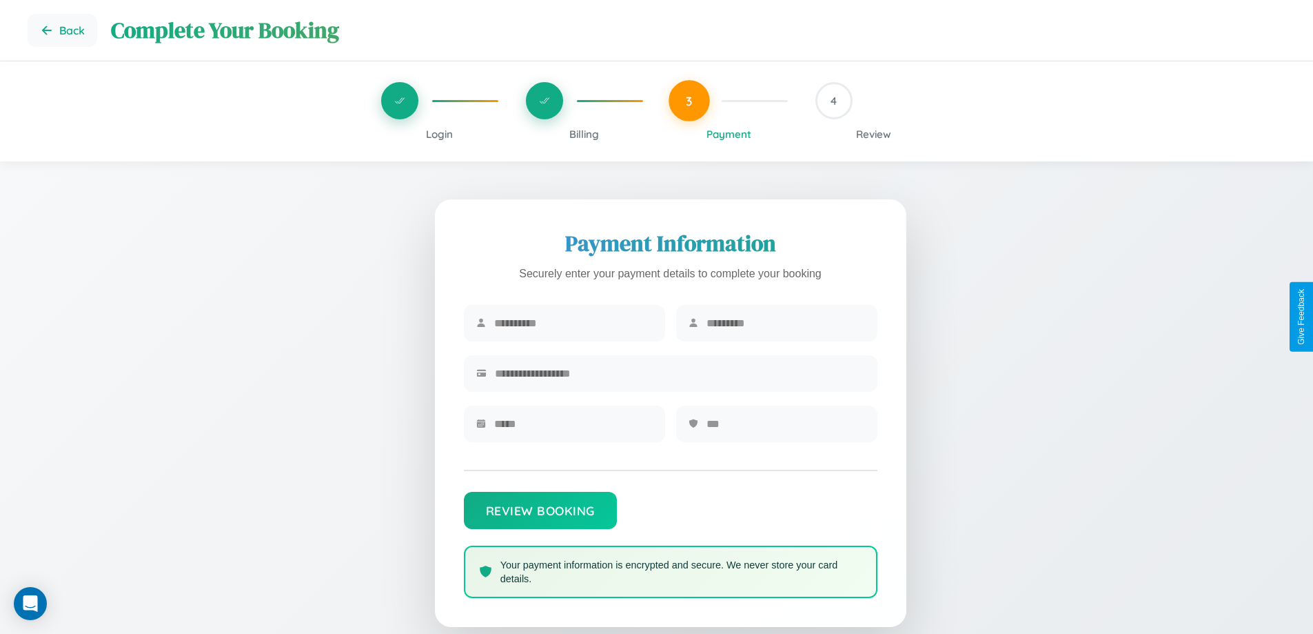
click at [573, 323] on input "text" at bounding box center [573, 323] width 159 height 34
type input "******"
click at [785, 323] on input "text" at bounding box center [786, 323] width 159 height 34
type input "******"
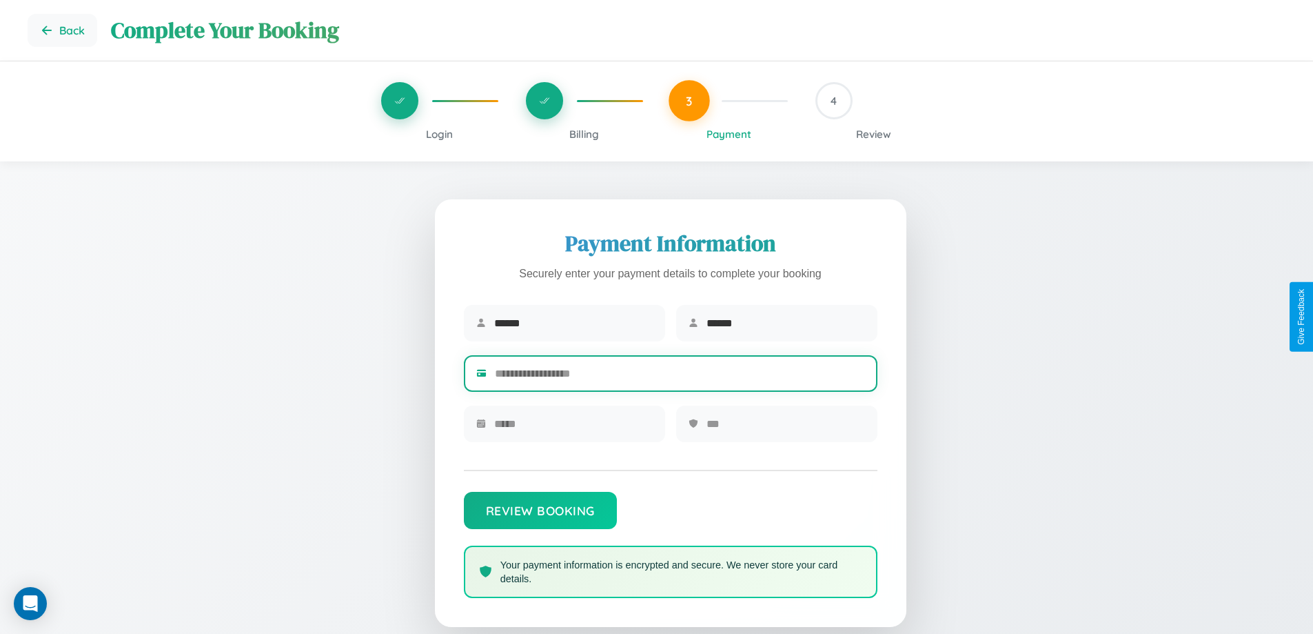
click at [680, 376] on input "text" at bounding box center [680, 373] width 370 height 34
type input "**********"
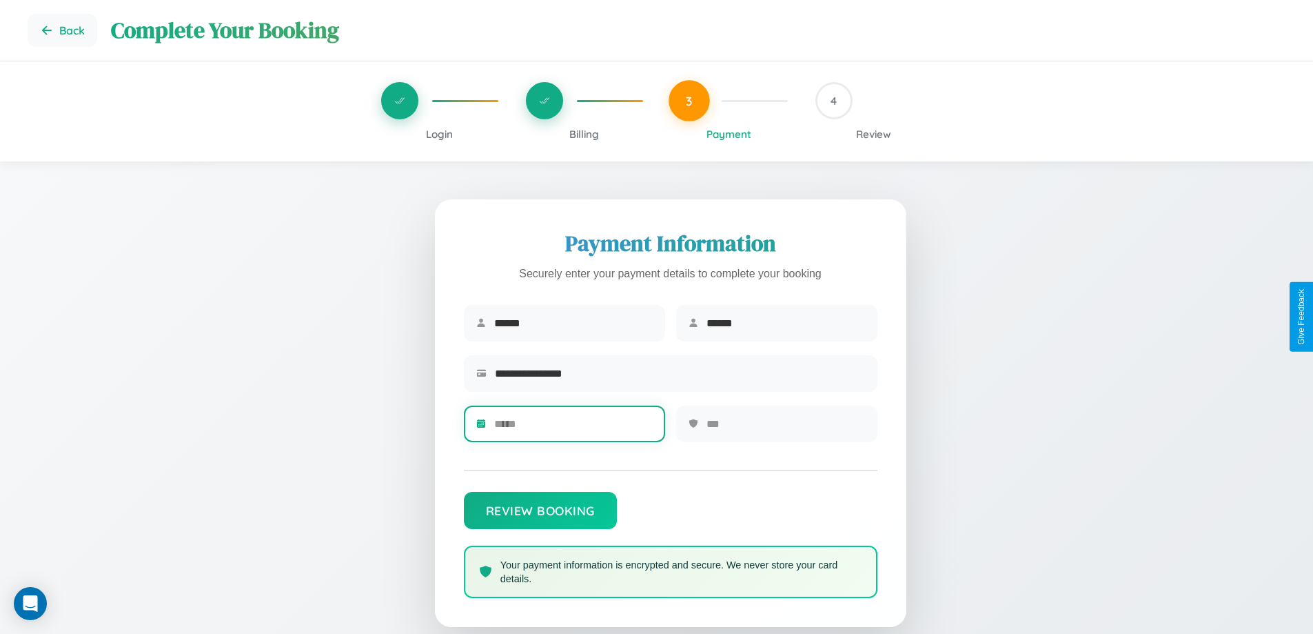
click at [573, 428] on input "text" at bounding box center [573, 424] width 159 height 34
type input "*****"
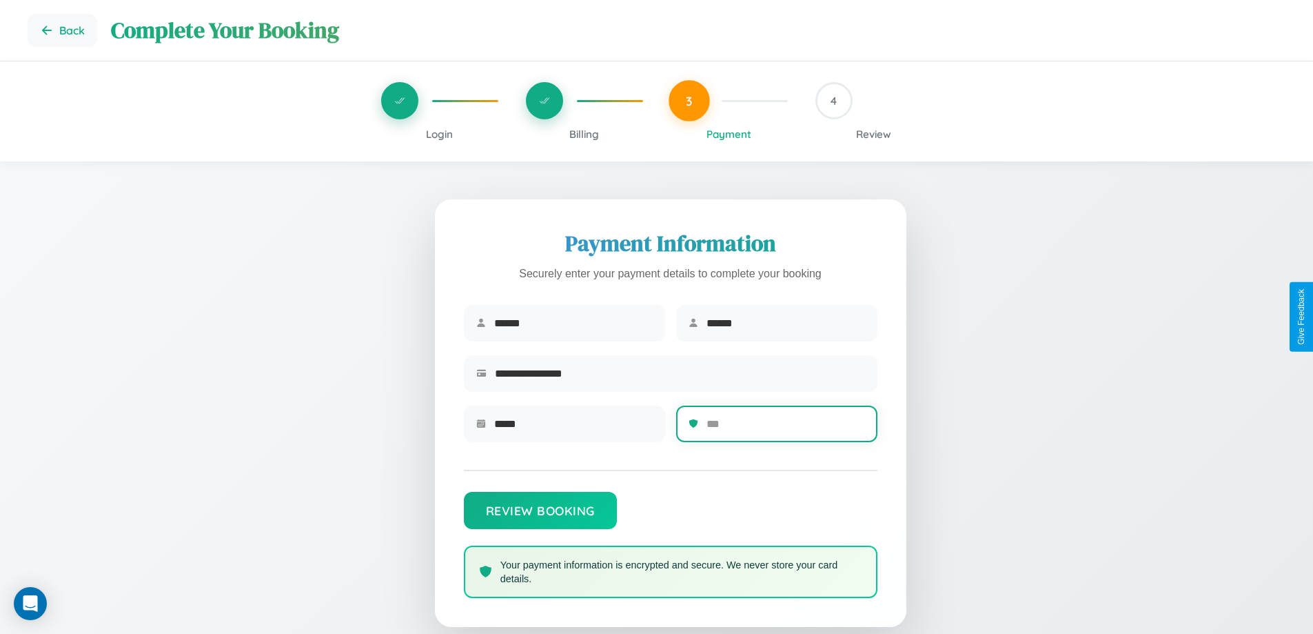
click at [785, 428] on input "text" at bounding box center [786, 424] width 159 height 34
type input "***"
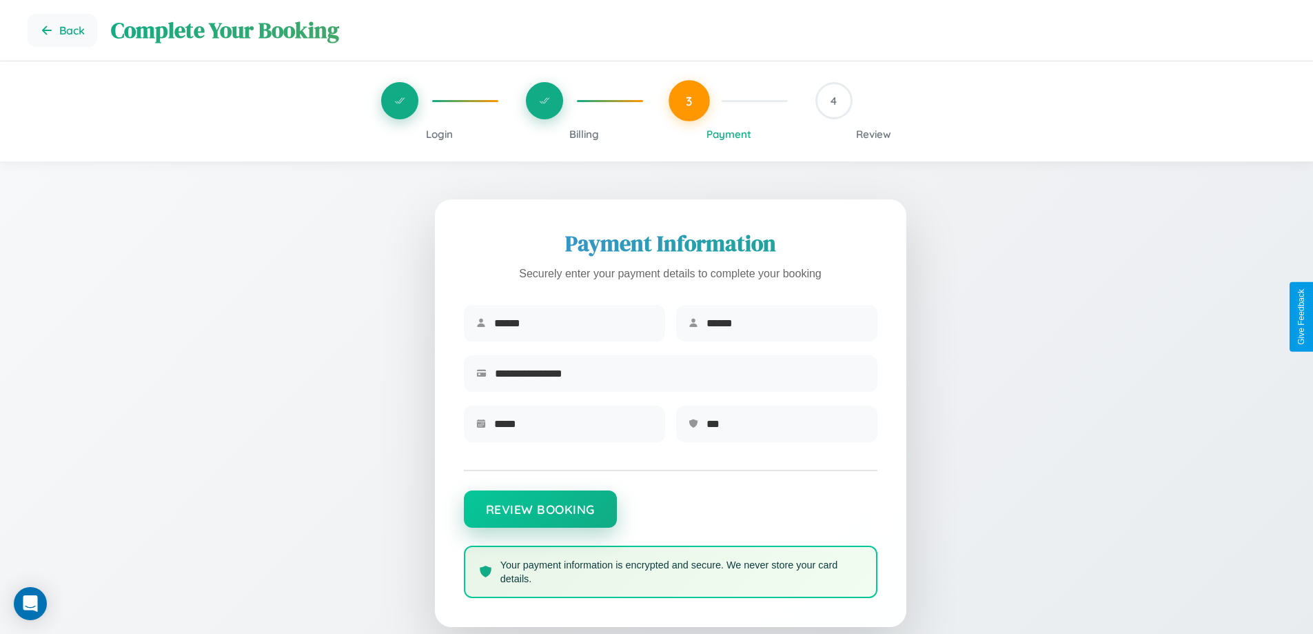
click at [540, 515] on button "Review Booking" at bounding box center [540, 508] width 153 height 37
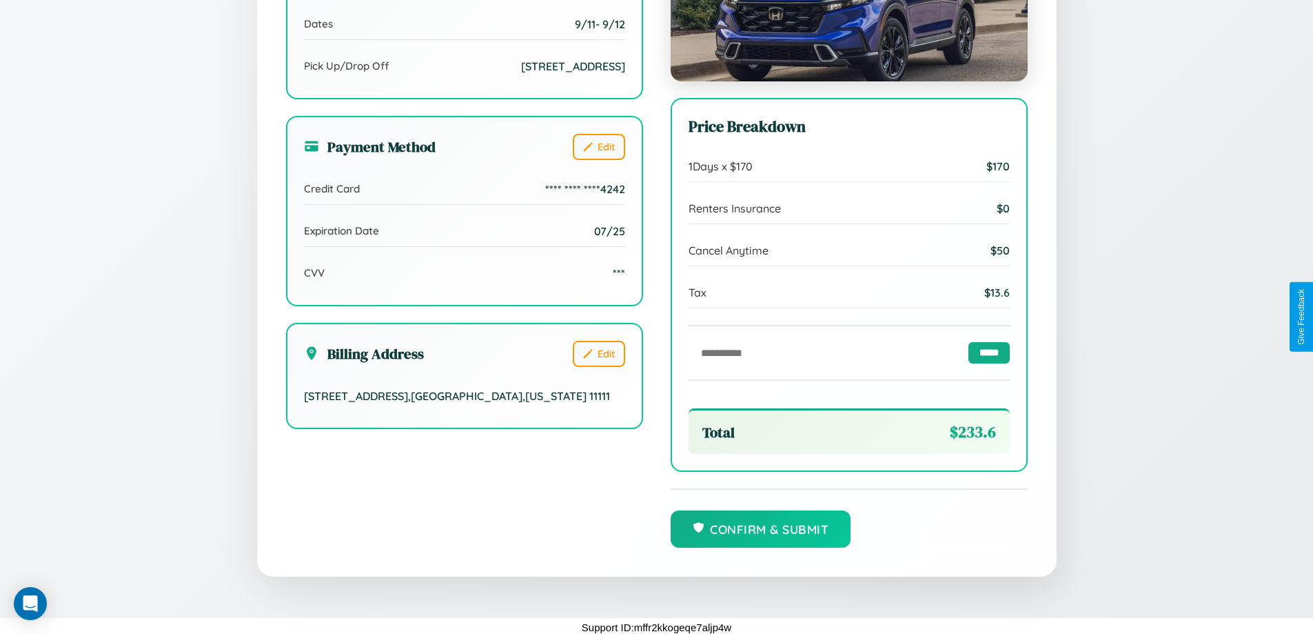
scroll to position [422, 0]
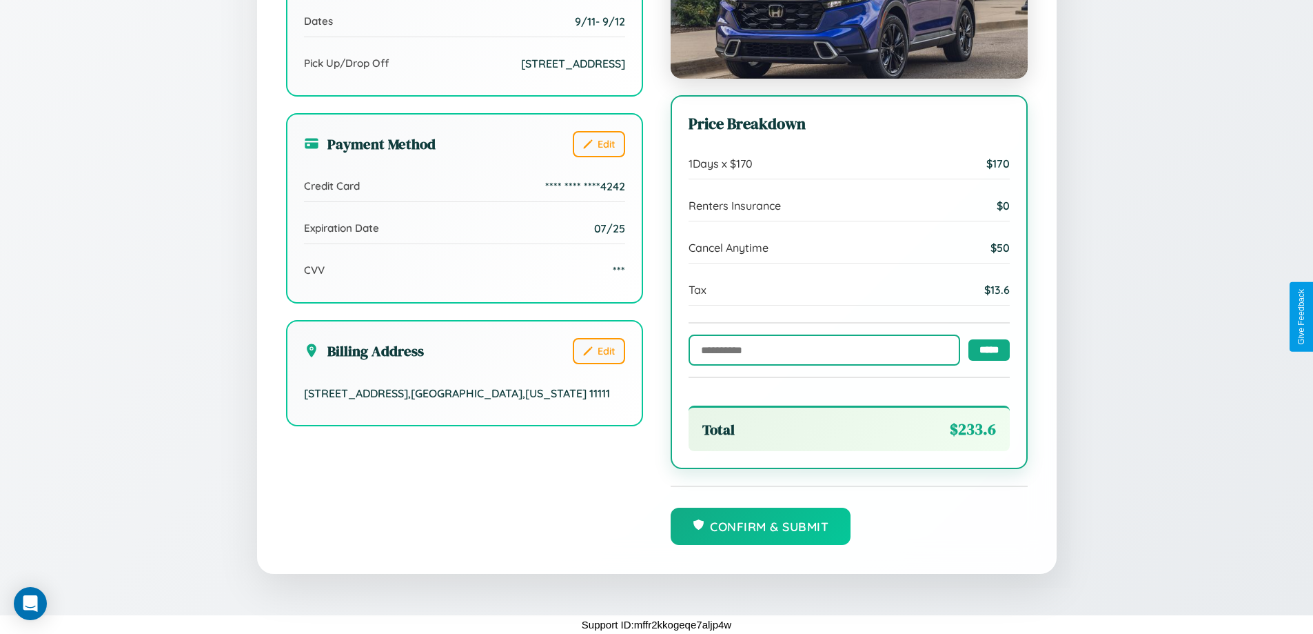
click at [820, 349] on input "text" at bounding box center [825, 349] width 272 height 31
type input "******"
click at [985, 349] on input "*****" at bounding box center [989, 349] width 41 height 21
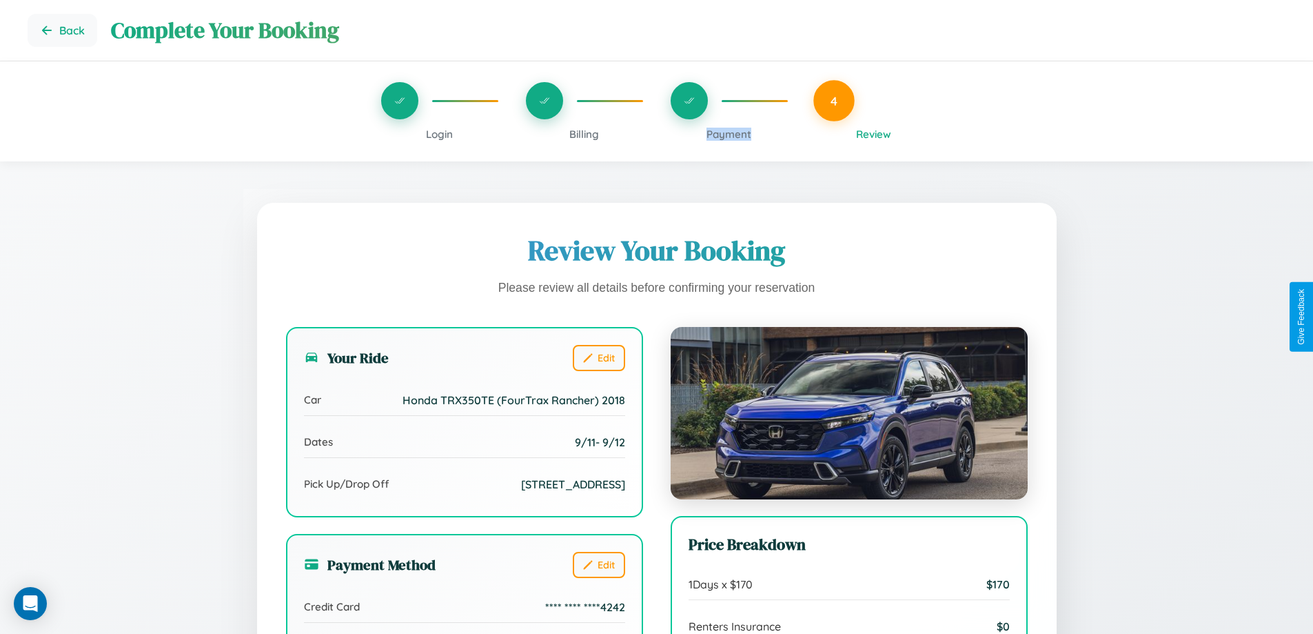
click at [729, 134] on span "Payment" at bounding box center [729, 134] width 45 height 13
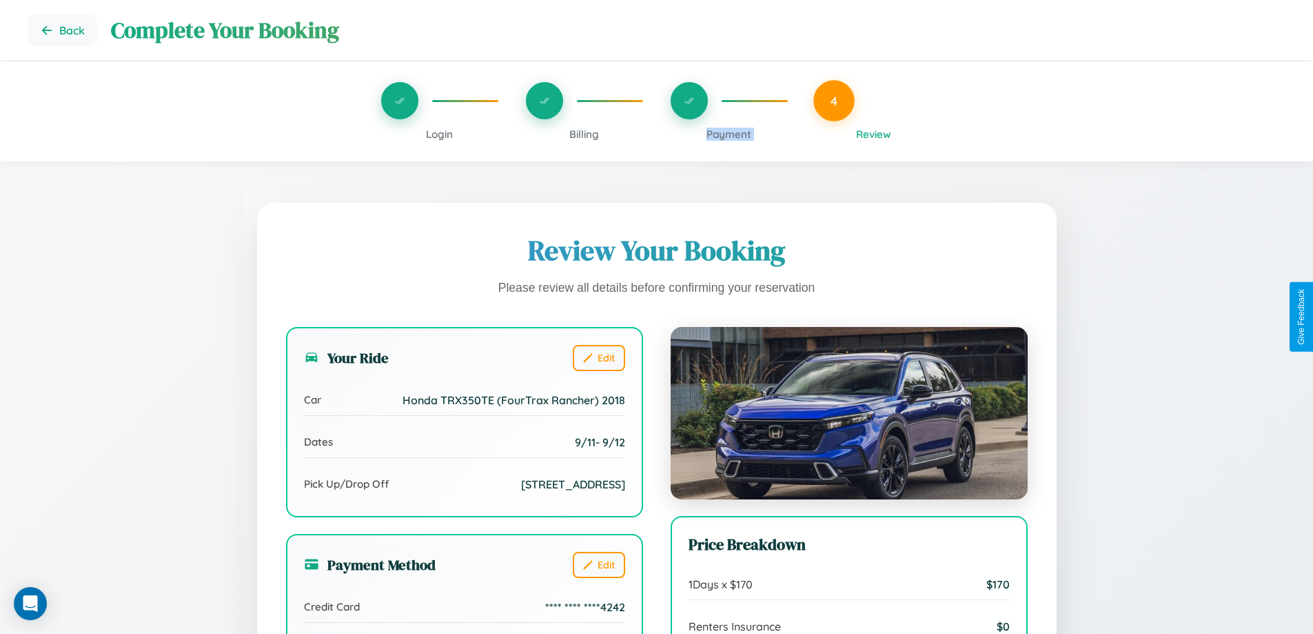
click at [729, 134] on span "Payment" at bounding box center [729, 134] width 45 height 13
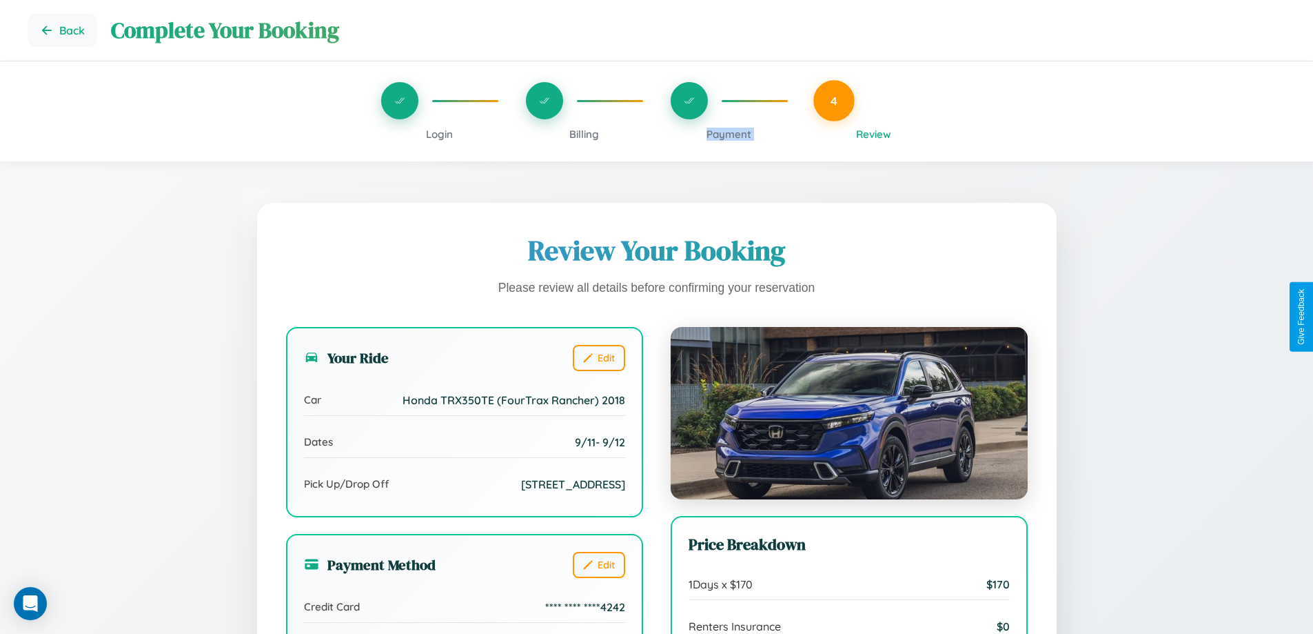
click at [729, 134] on span "Payment" at bounding box center [729, 134] width 45 height 13
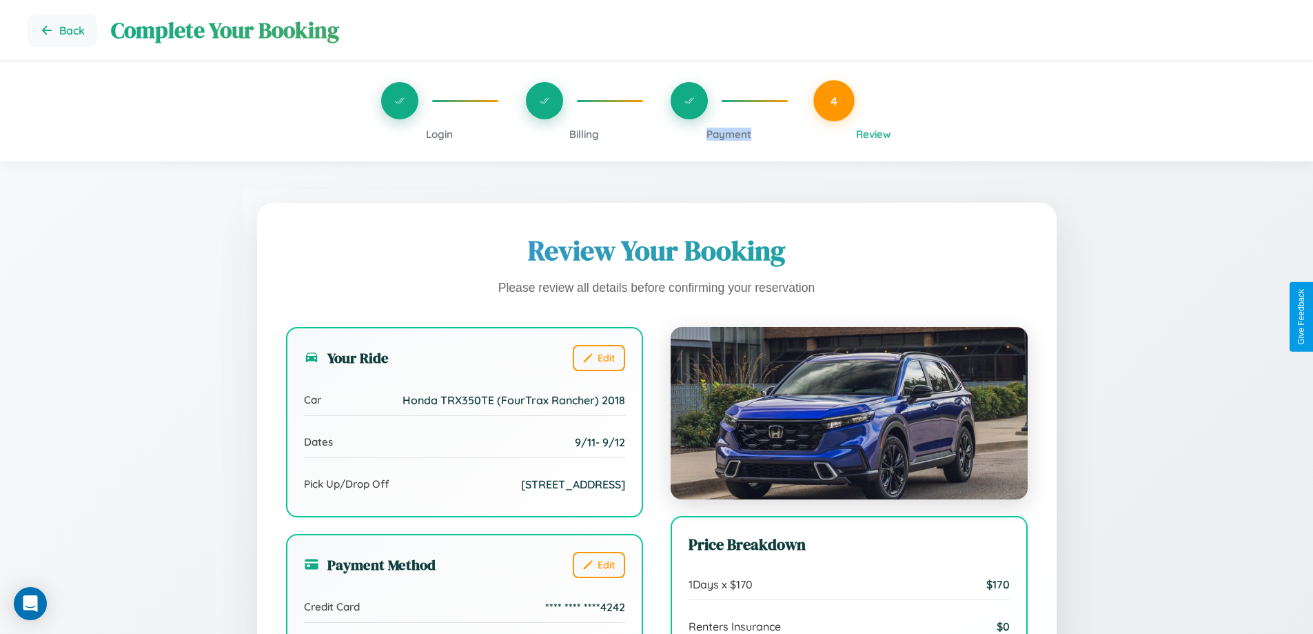
click at [729, 134] on span "Payment" at bounding box center [729, 134] width 45 height 13
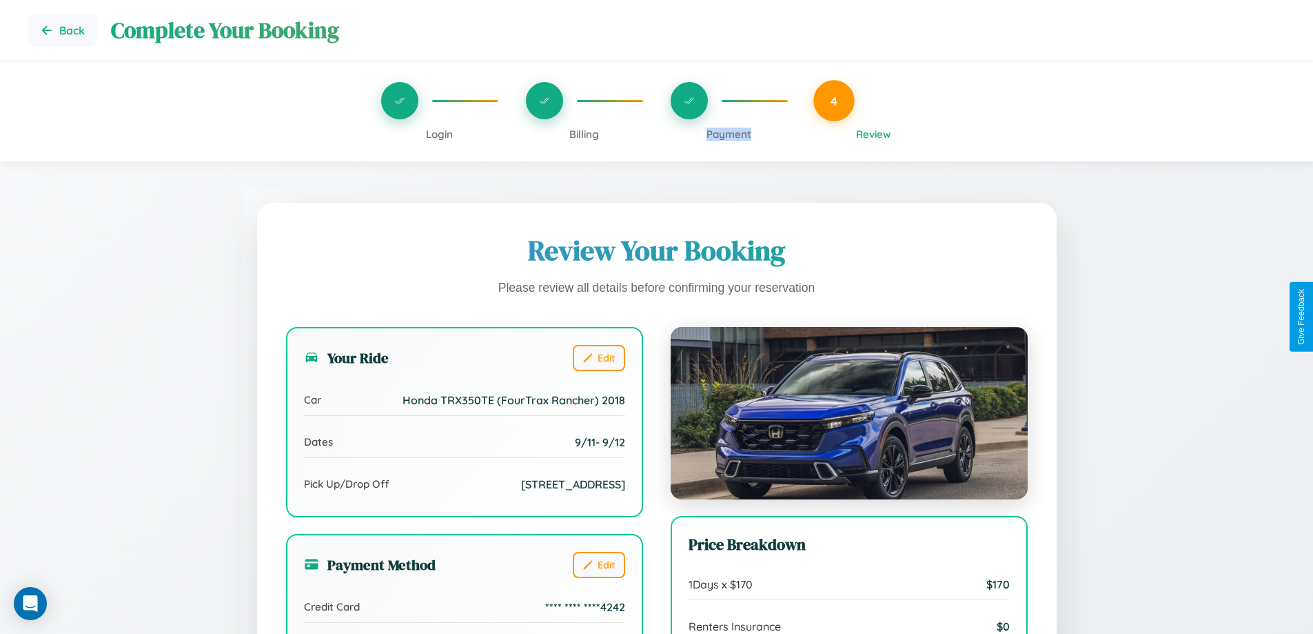
click at [729, 134] on span "Payment" at bounding box center [729, 134] width 45 height 13
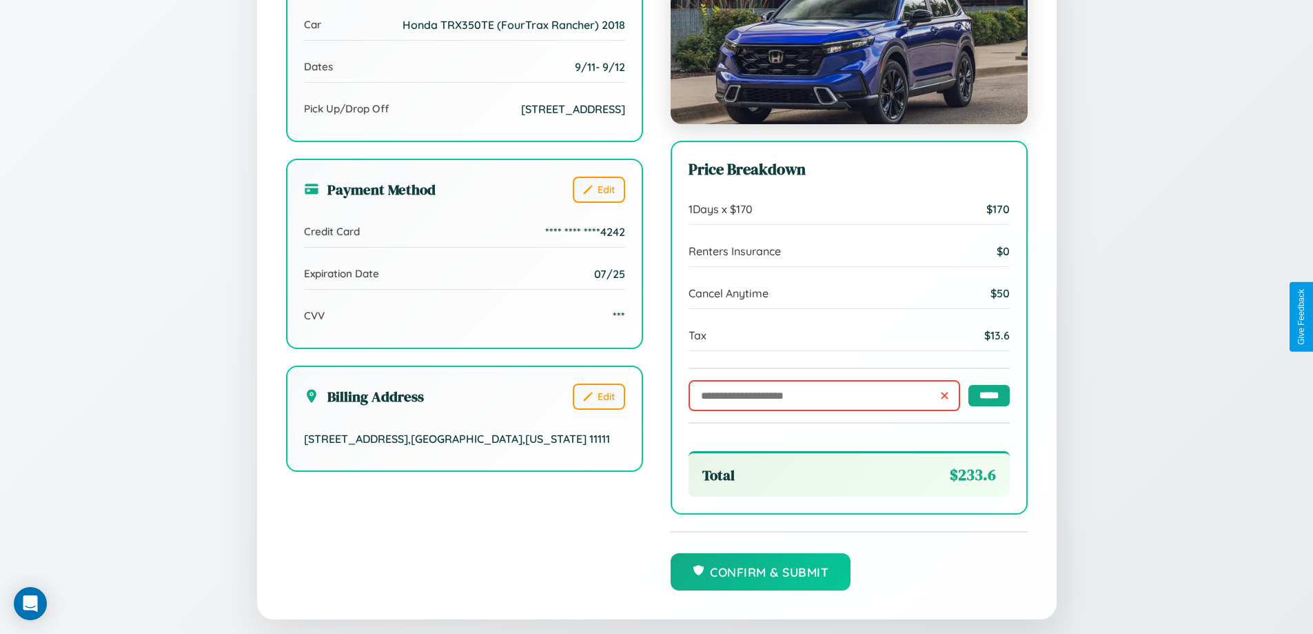
scroll to position [422, 0]
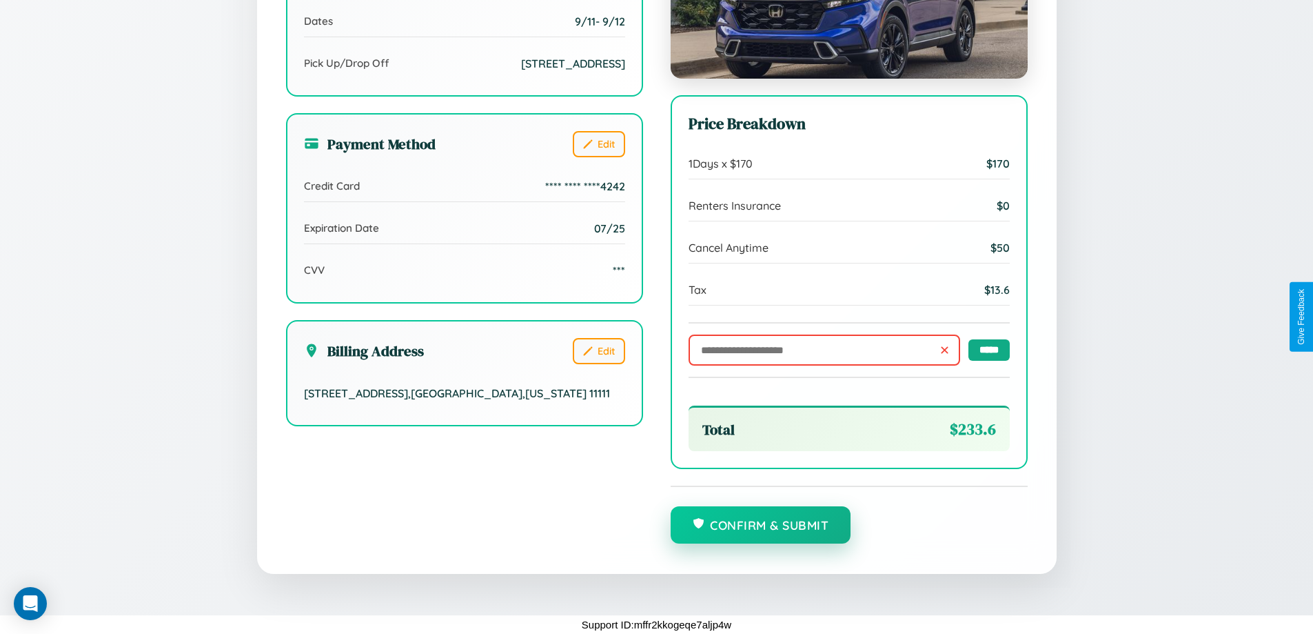
click at [761, 525] on button "Confirm & Submit" at bounding box center [761, 524] width 181 height 37
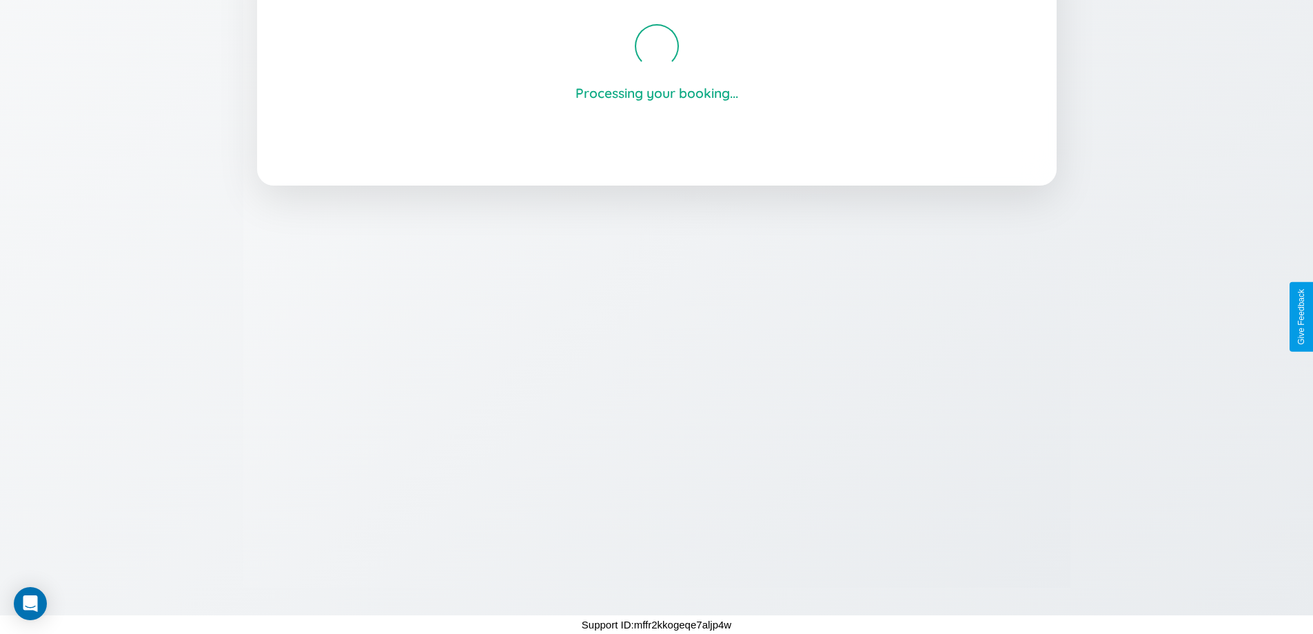
scroll to position [263, 0]
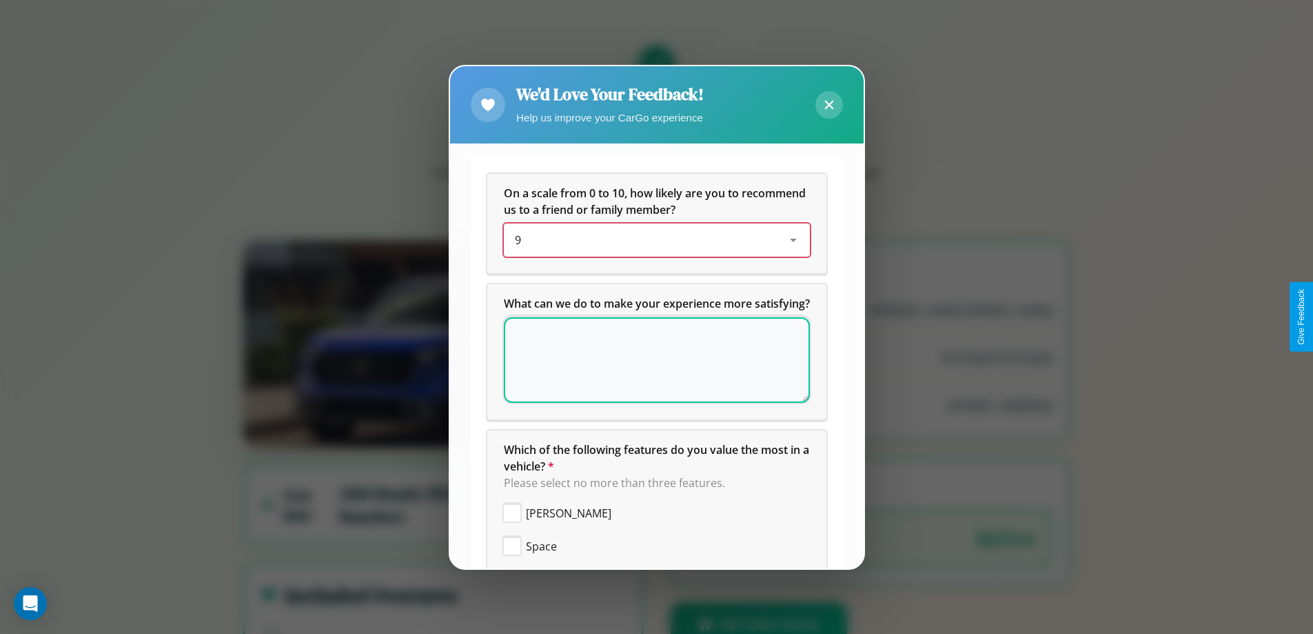
click at [652, 240] on div "9" at bounding box center [646, 240] width 262 height 17
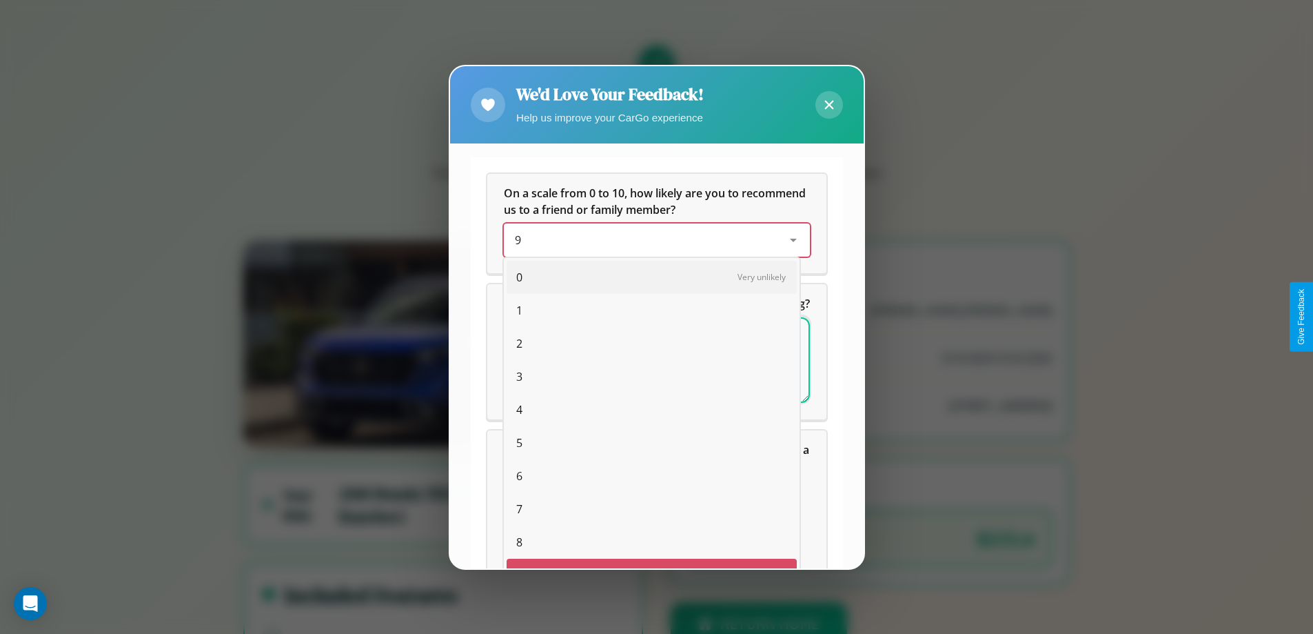
scroll to position [24, 57]
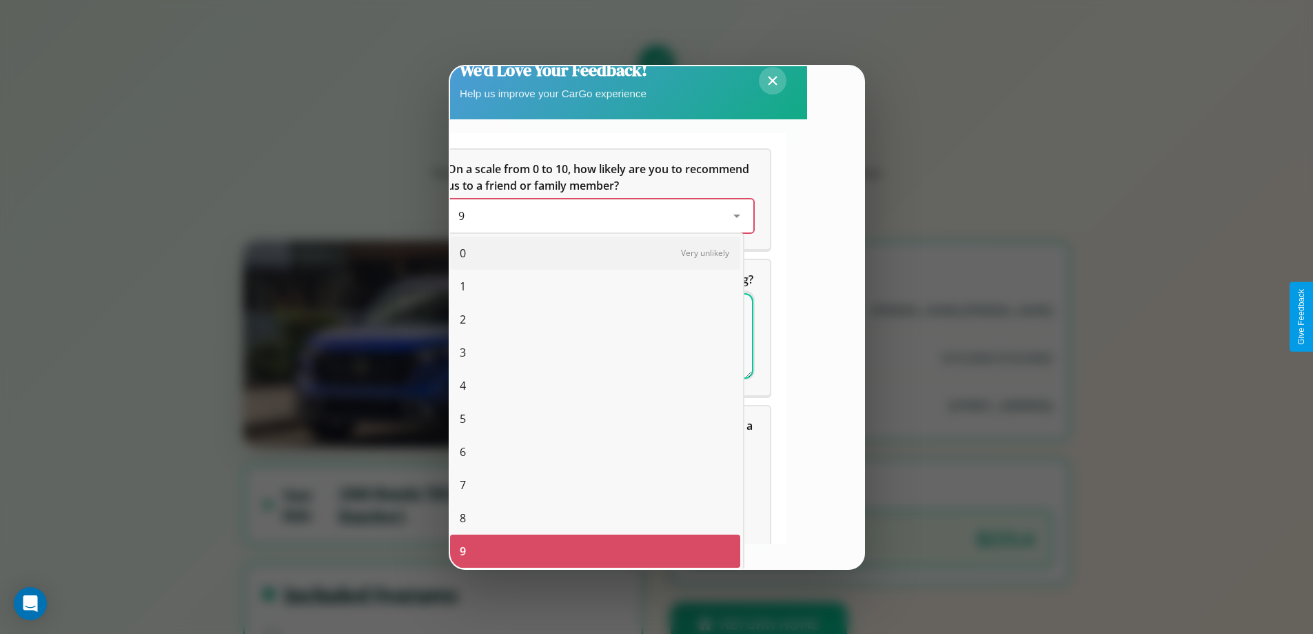
click at [463, 385] on span "4" at bounding box center [463, 385] width 6 height 17
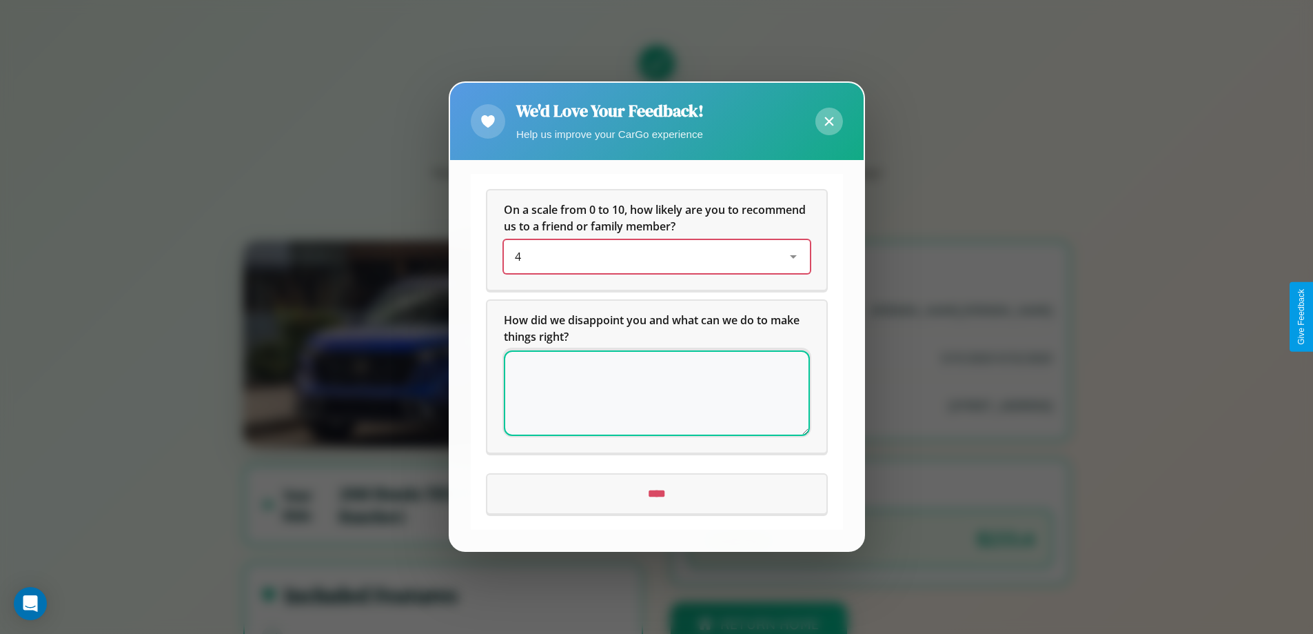
scroll to position [0, 0]
click at [829, 121] on icon at bounding box center [829, 121] width 9 height 9
